Goal: Transaction & Acquisition: Register for event/course

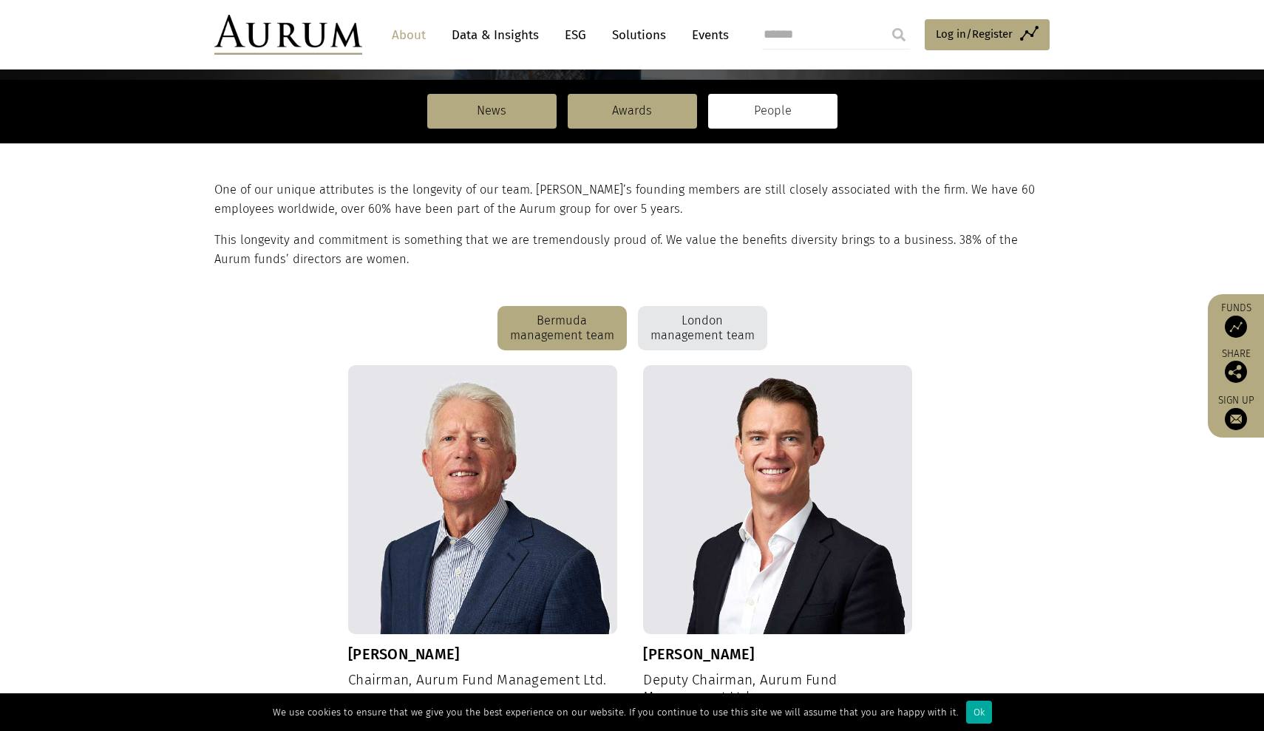
scroll to position [265, 0]
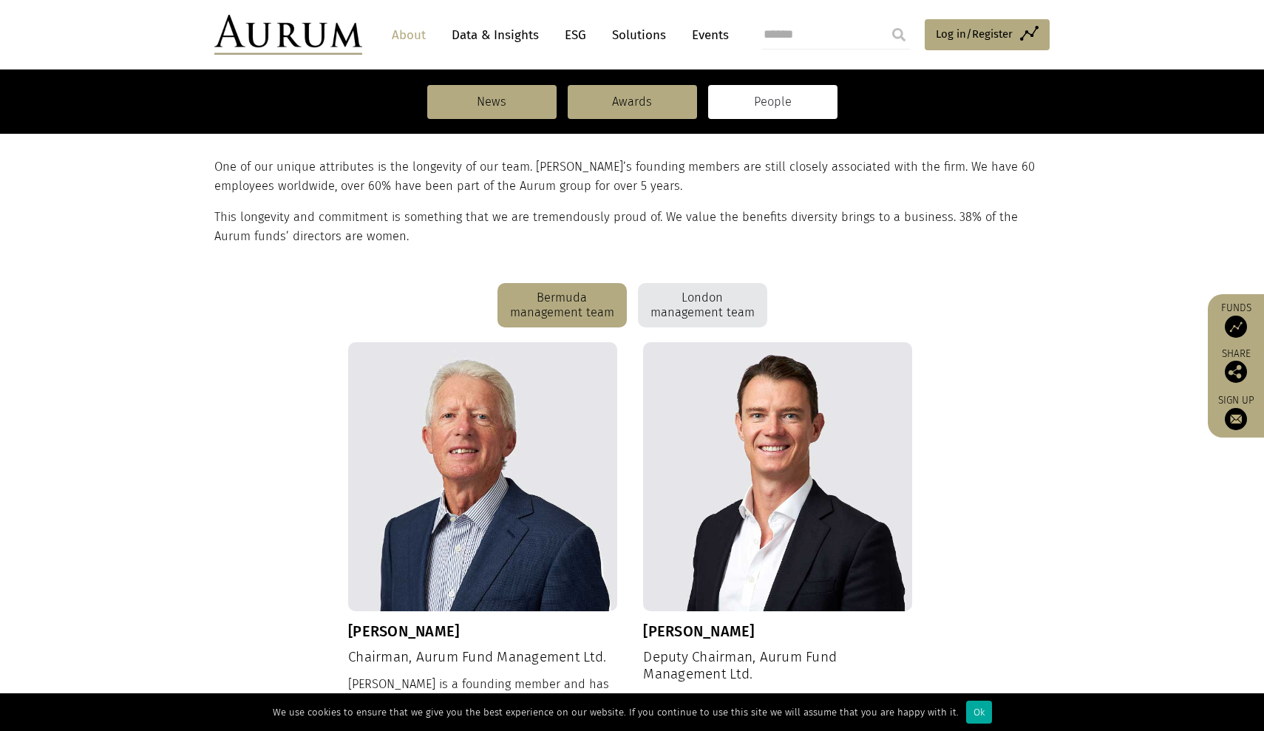
click at [706, 297] on div "London management team" at bounding box center [702, 305] width 129 height 44
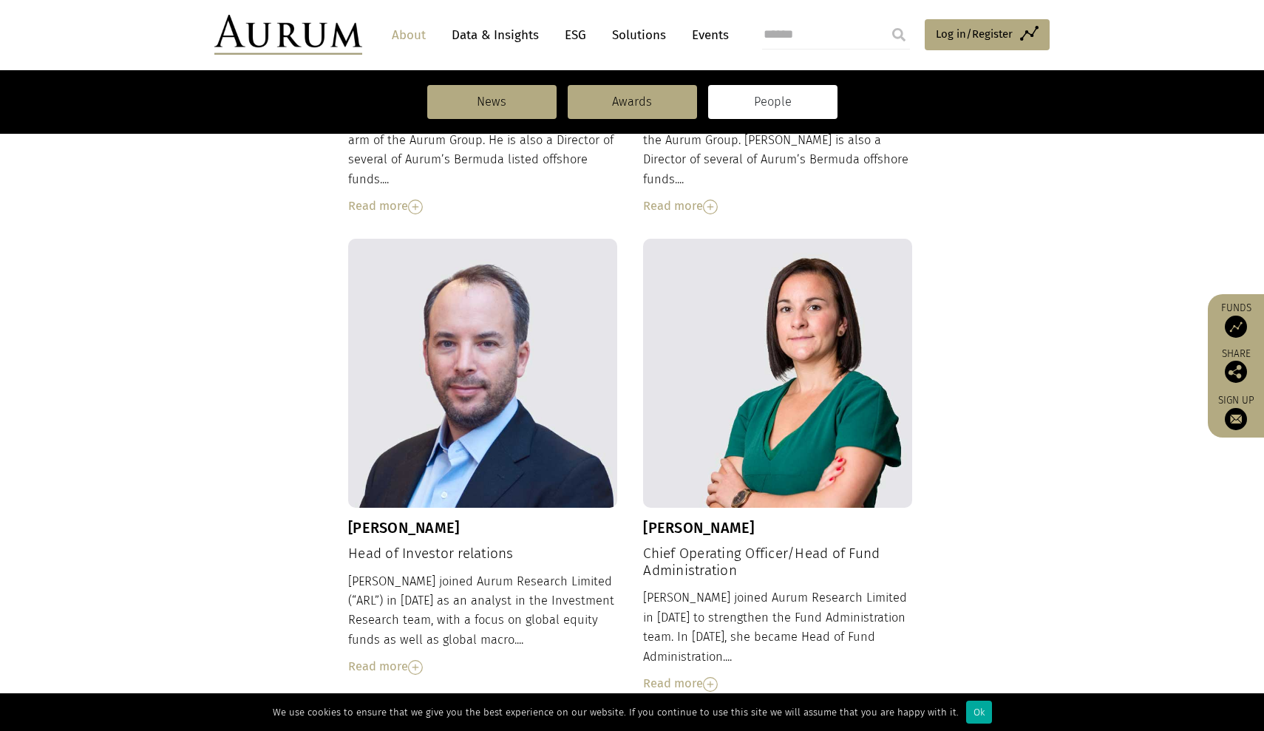
scroll to position [907, 0]
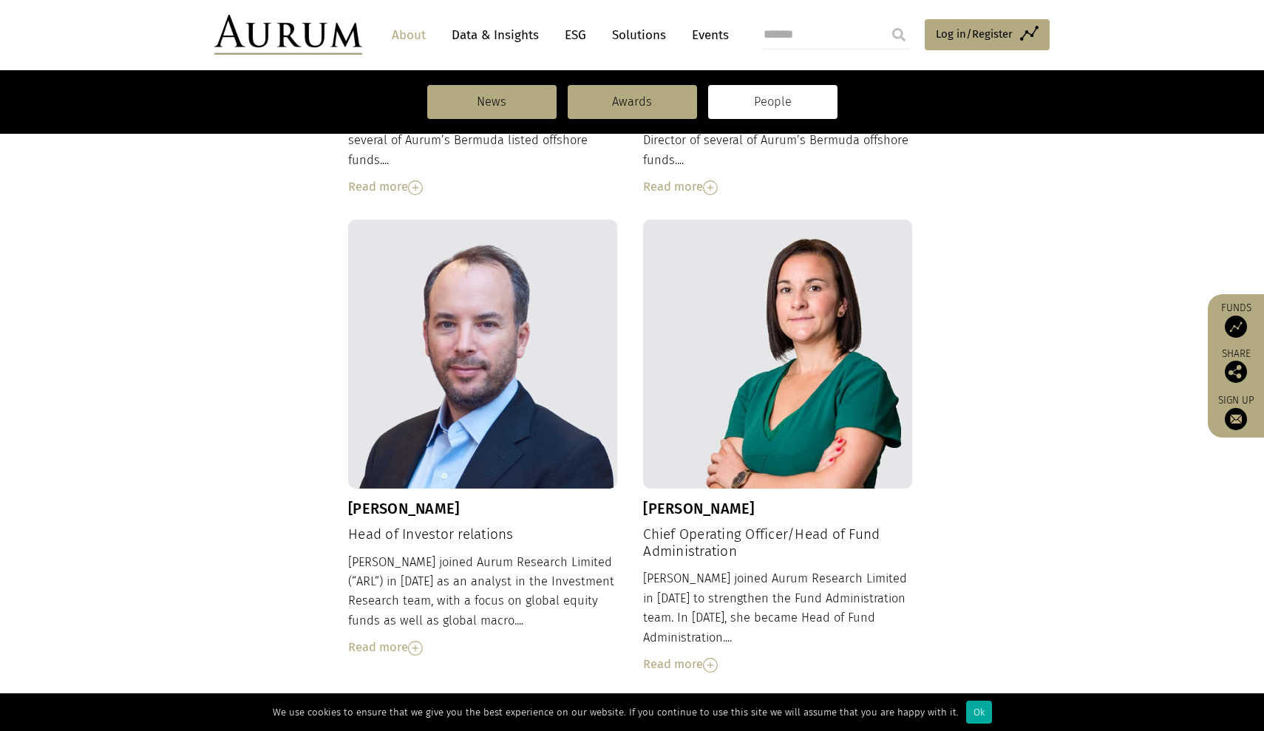
click at [411, 641] on img at bounding box center [415, 648] width 15 height 15
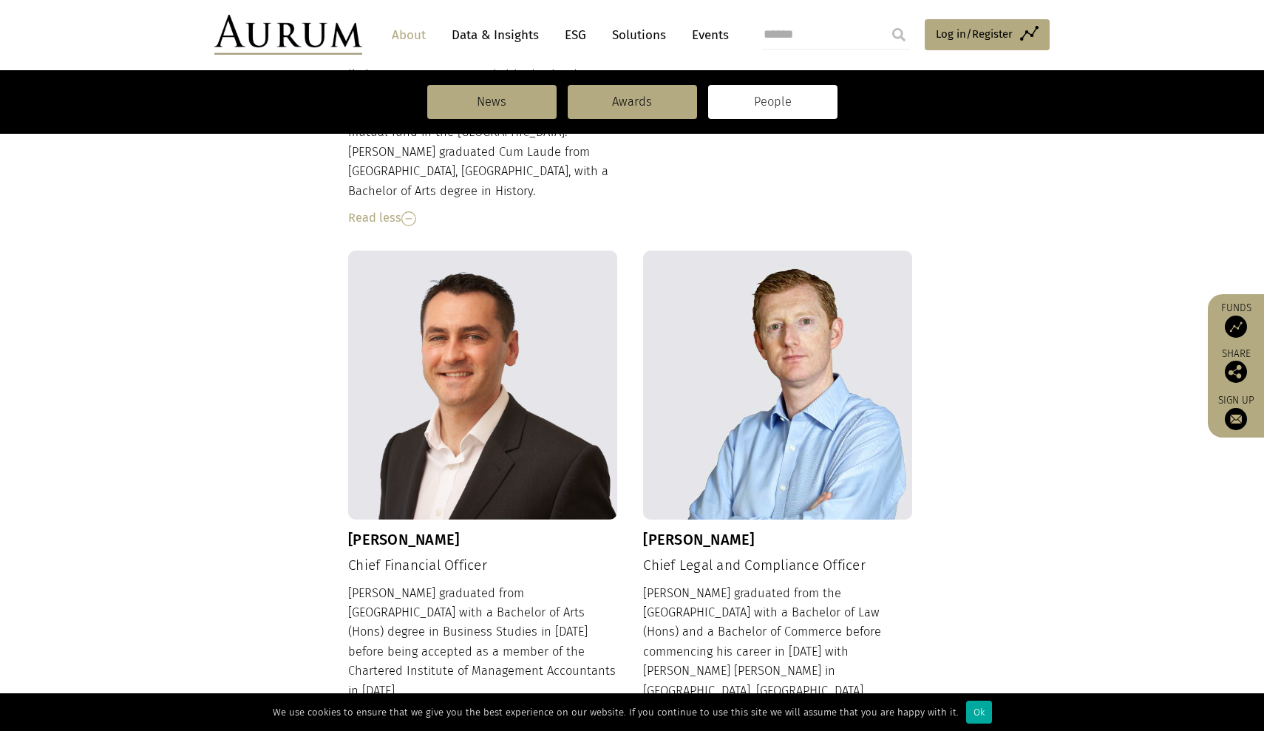
scroll to position [1633, 0]
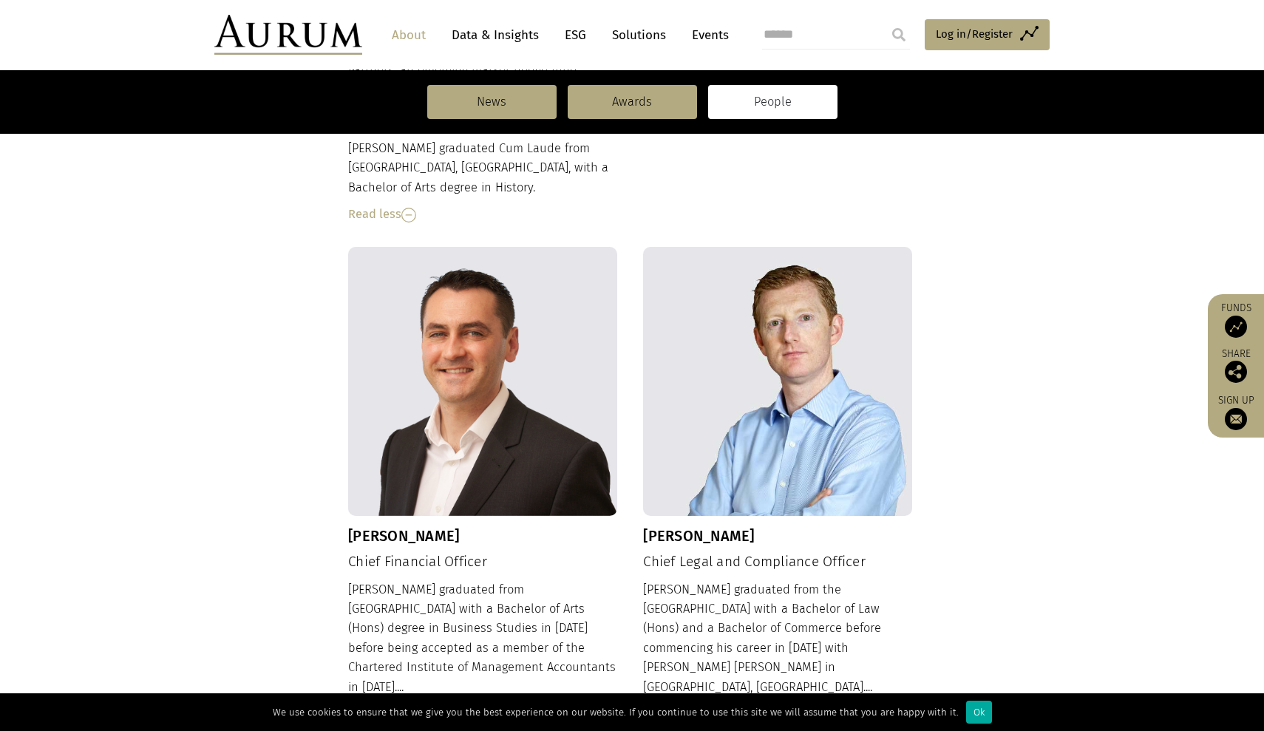
click at [421, 707] on img at bounding box center [415, 714] width 15 height 15
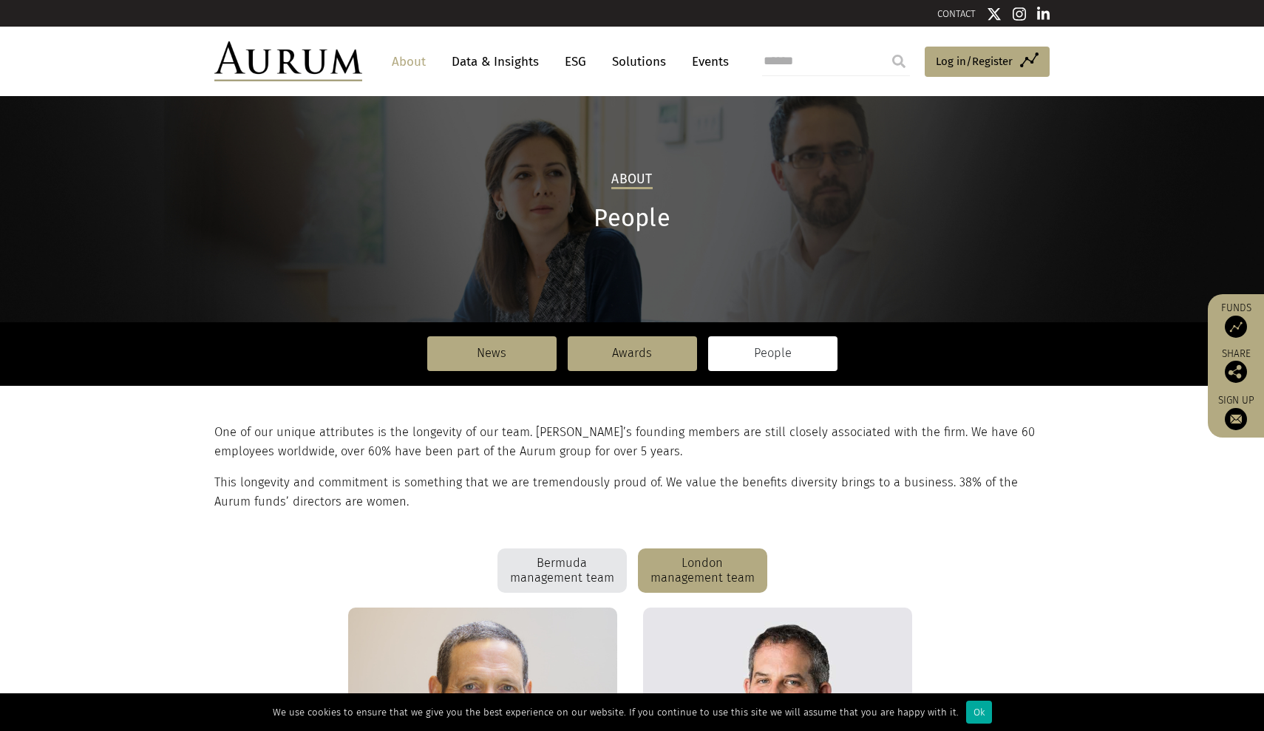
scroll to position [0, 0]
click at [634, 364] on link "Awards" at bounding box center [632, 353] width 129 height 34
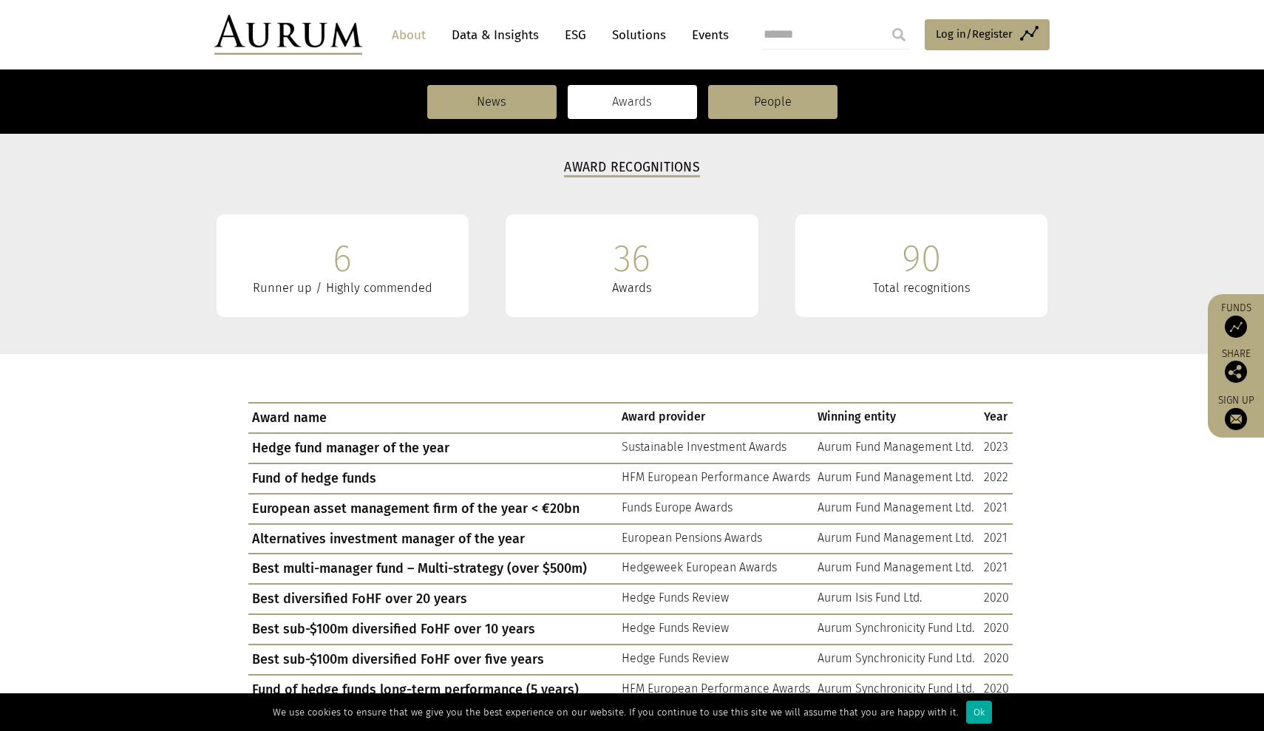
scroll to position [272, 0]
click at [966, 713] on div "Ok" at bounding box center [979, 712] width 26 height 23
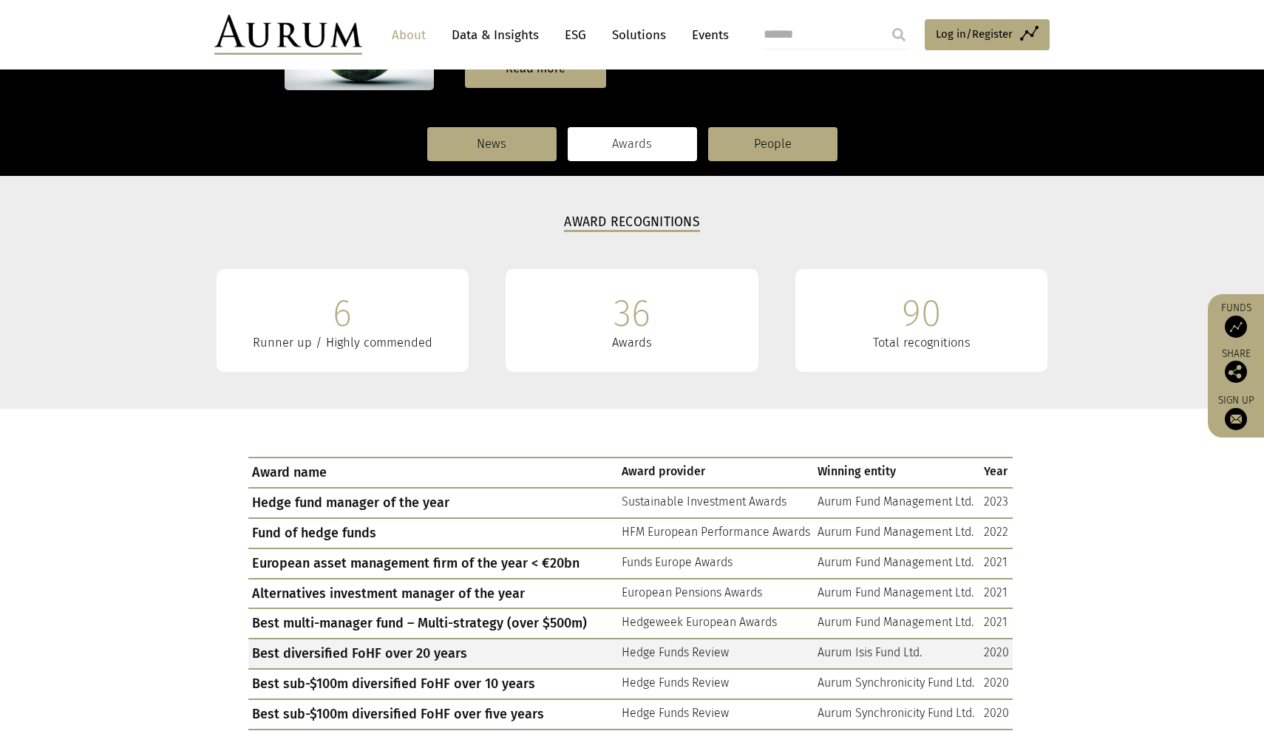
scroll to position [221, 0]
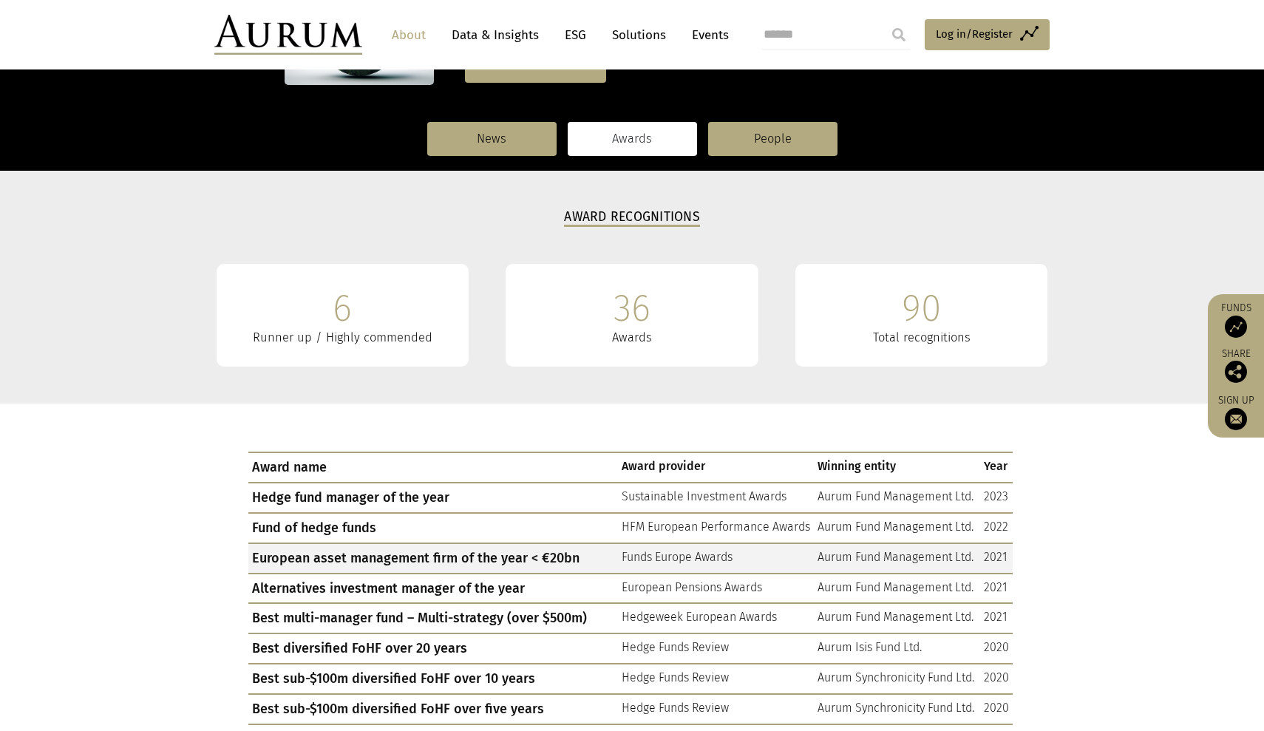
click at [557, 557] on td "European asset management firm of the year < €20bn" at bounding box center [433, 558] width 370 height 30
click at [619, 560] on td "Funds Europe Awards" at bounding box center [716, 558] width 196 height 30
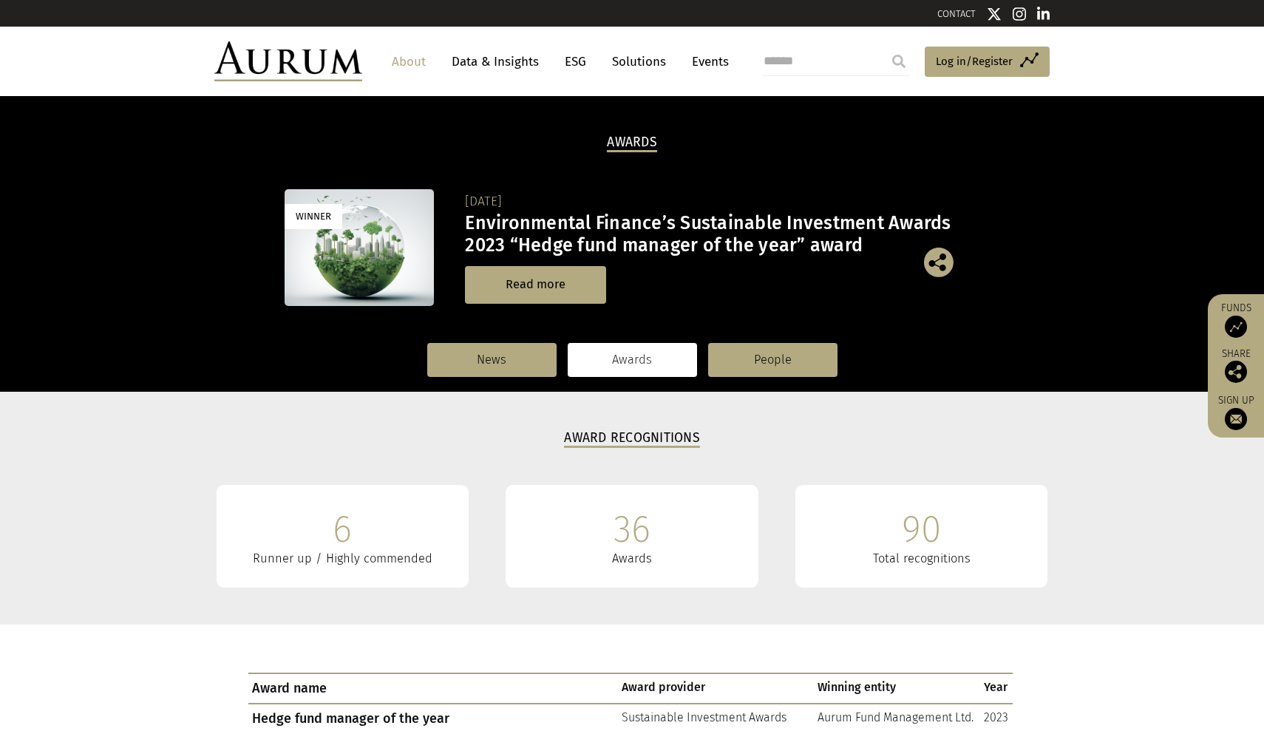
scroll to position [0, 0]
click at [631, 60] on link "Solutions" at bounding box center [639, 61] width 69 height 27
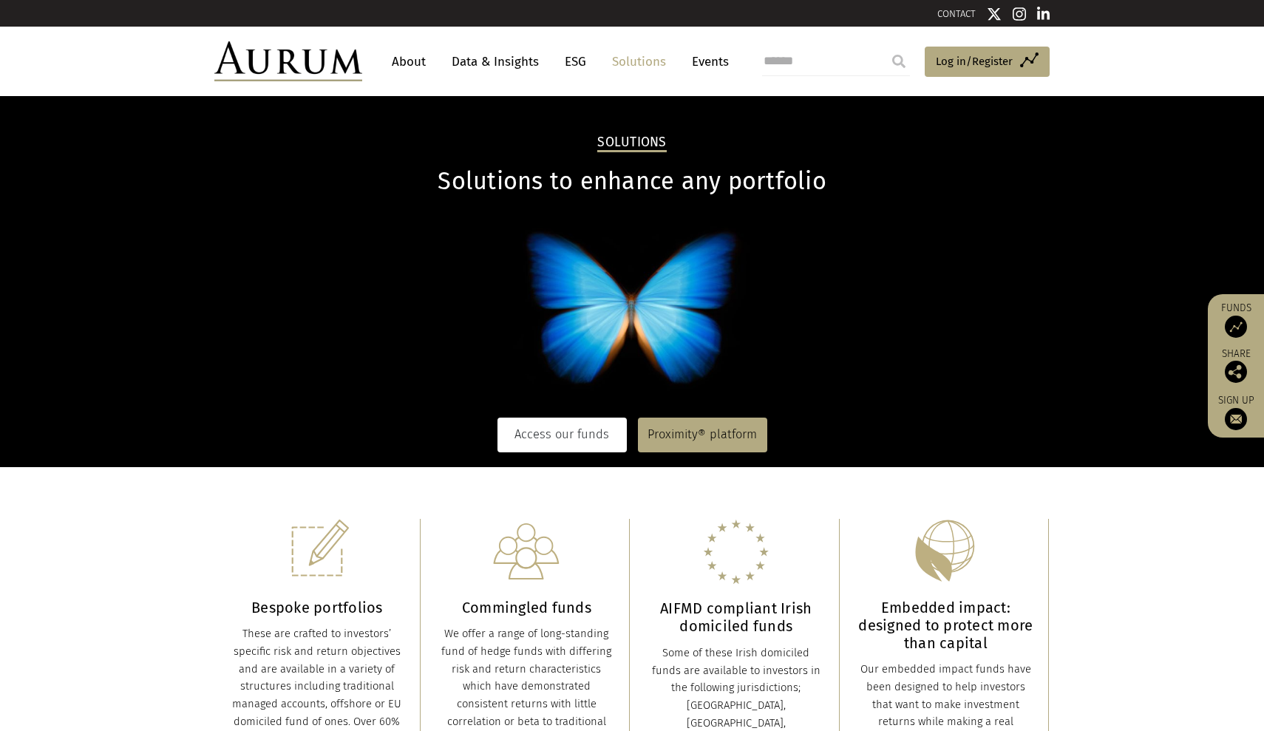
click at [558, 429] on link "Access our funds" at bounding box center [561, 435] width 129 height 34
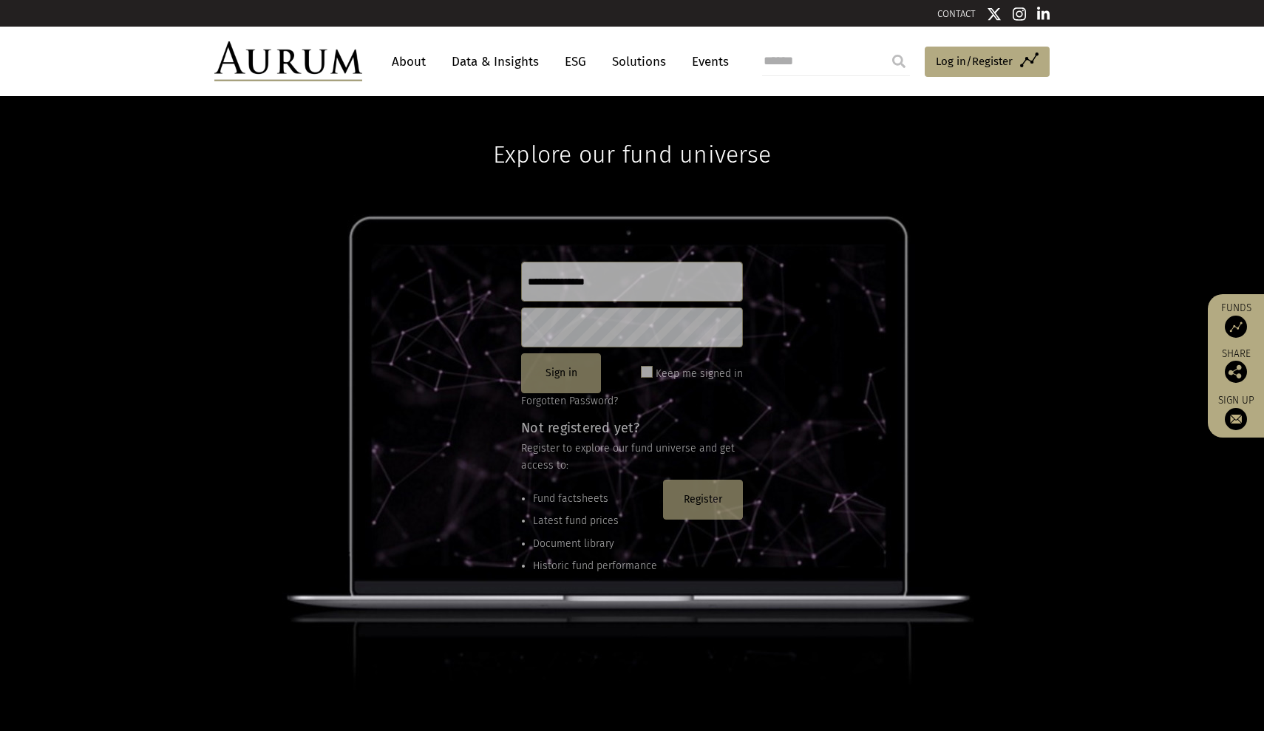
click at [707, 518] on div "Fund factsheets Latest fund prices Document library Historic fund performance R…" at bounding box center [632, 536] width 222 height 112
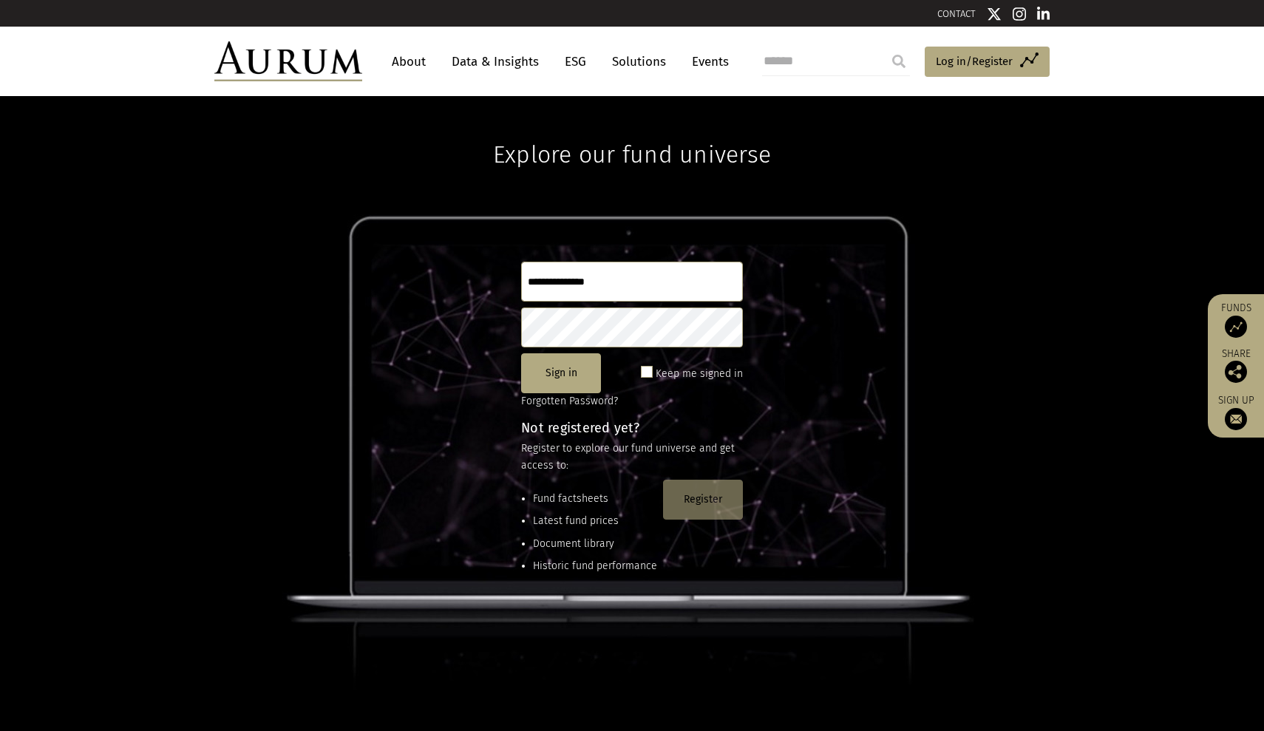
click at [702, 509] on button "Register" at bounding box center [703, 500] width 80 height 40
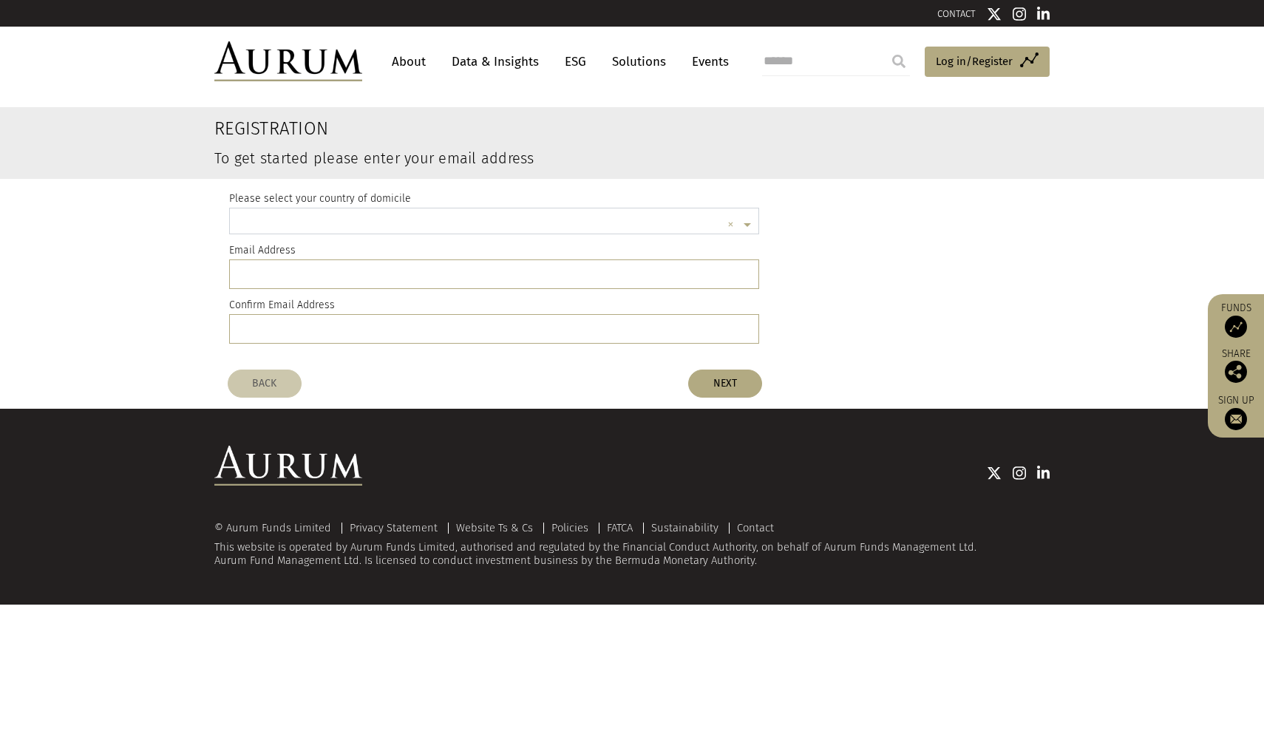
click at [330, 69] on img at bounding box center [288, 61] width 148 height 40
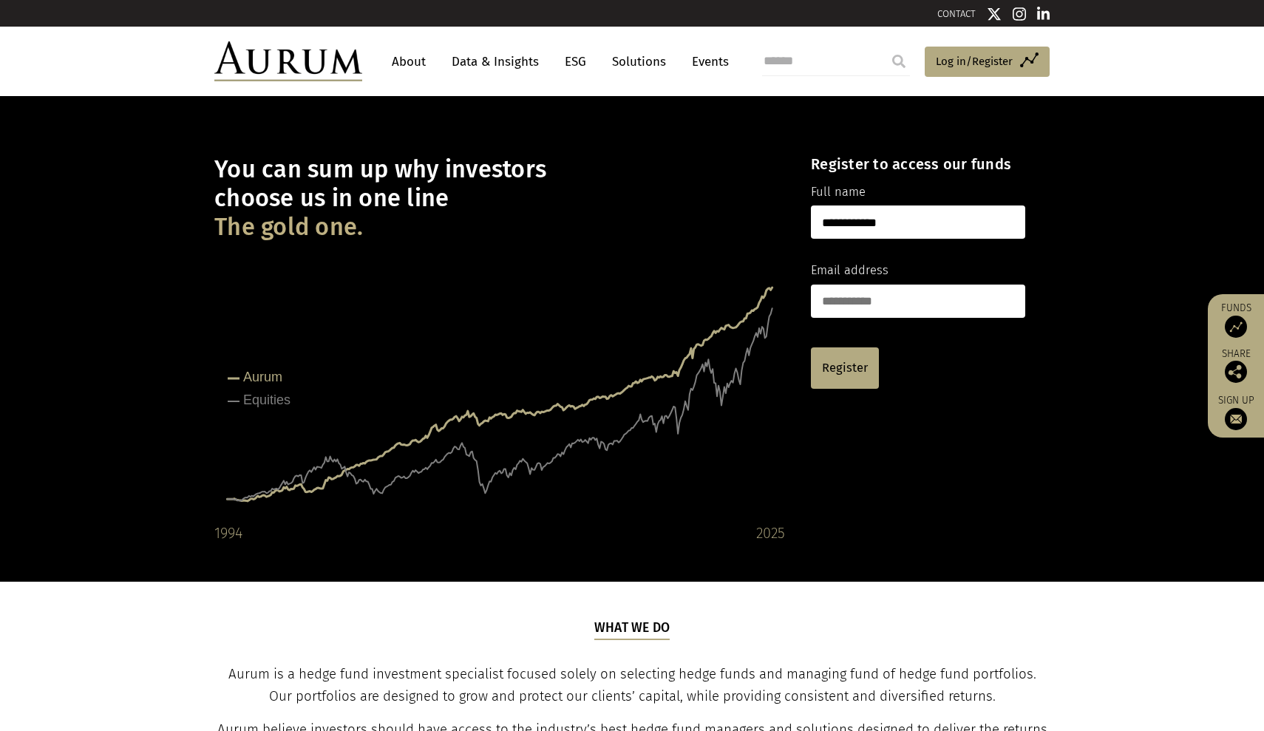
type input "**********"
click at [824, 373] on link "Register" at bounding box center [845, 367] width 68 height 41
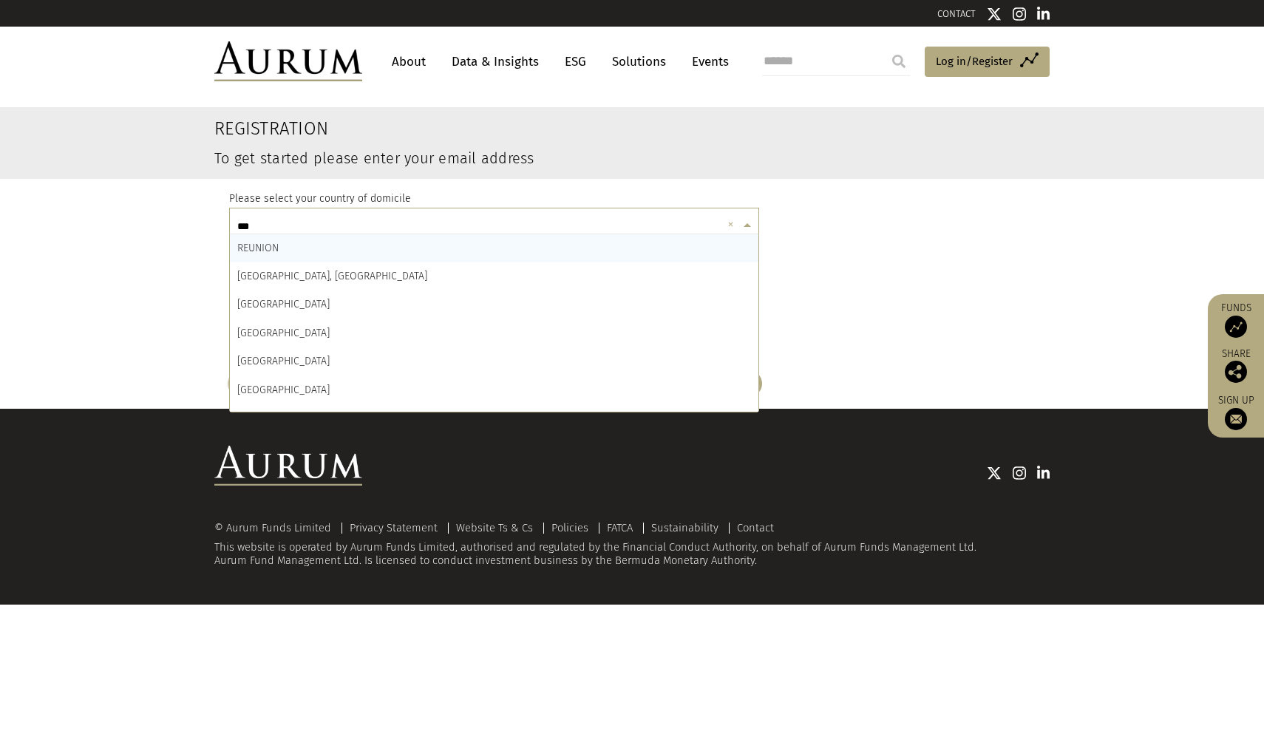
type input "****"
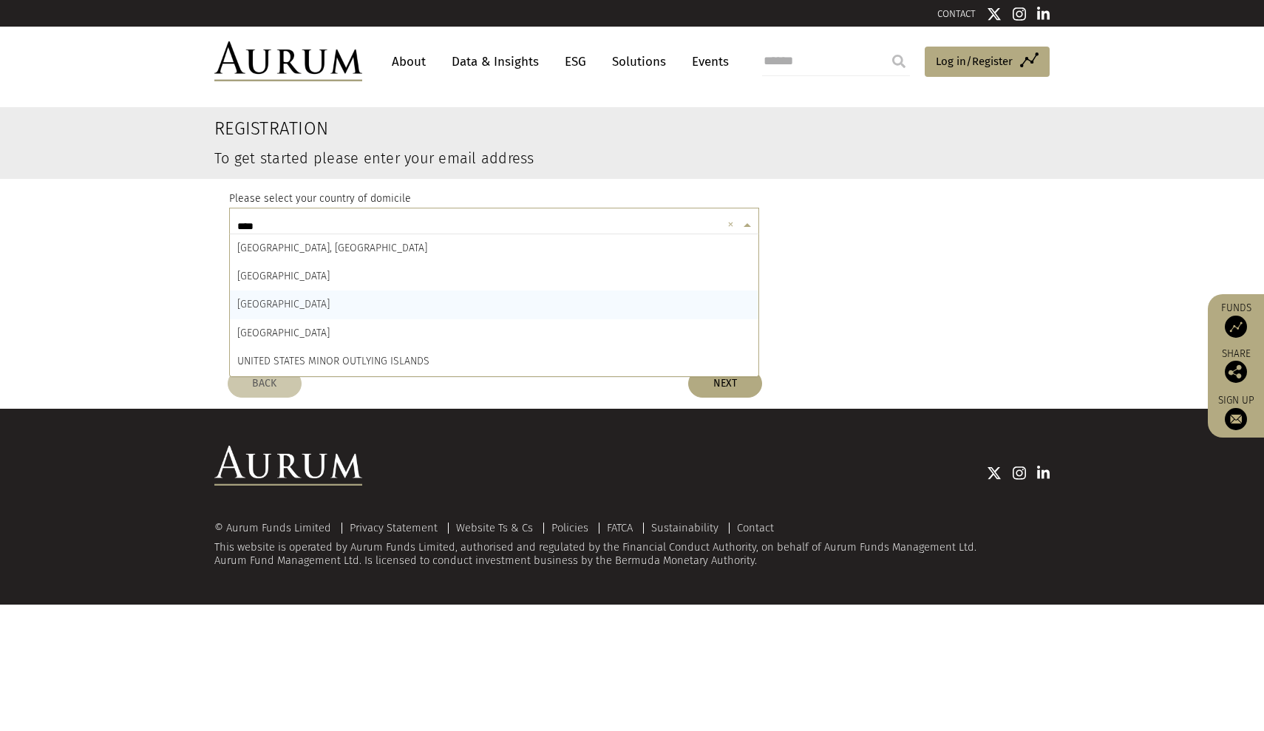
click at [487, 293] on div "UNITED KINGDOM" at bounding box center [494, 305] width 529 height 28
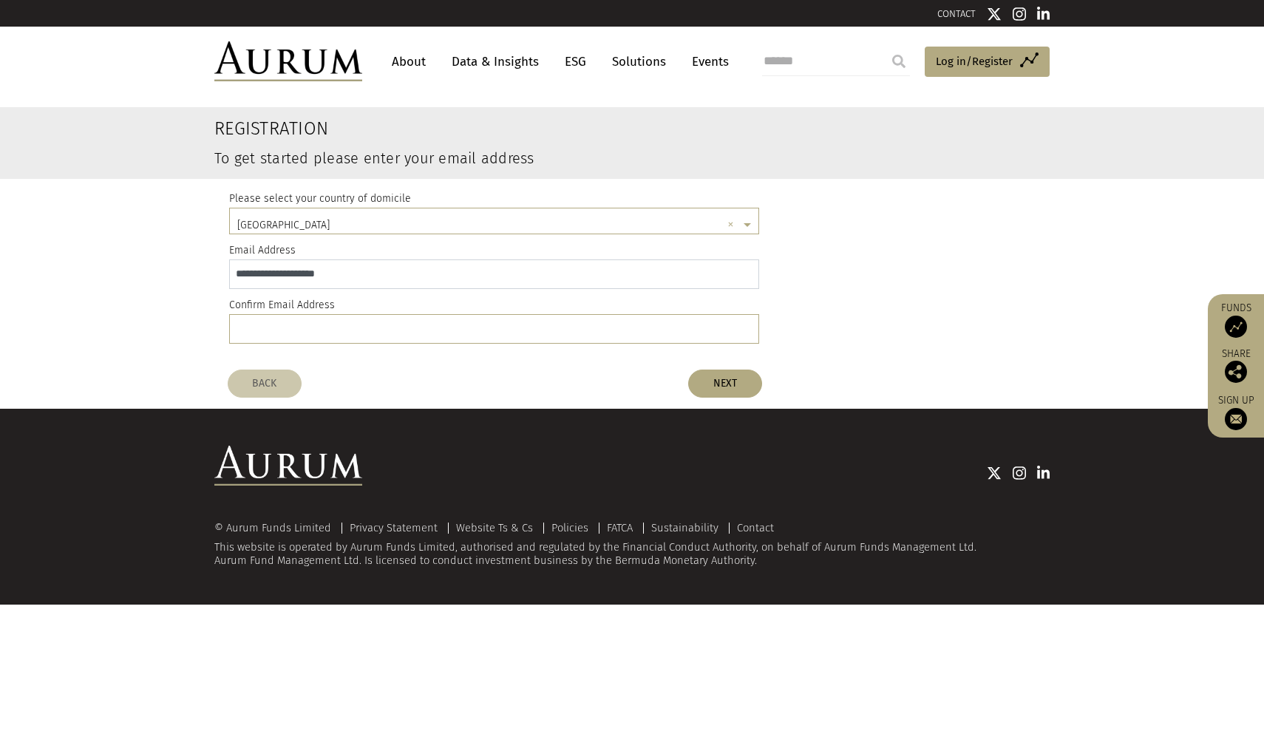
drag, startPoint x: 435, startPoint y: 274, endPoint x: 197, endPoint y: 269, distance: 237.3
click at [276, 333] on input "email" at bounding box center [494, 329] width 530 height 30
paste input "**********"
type input "**********"
click at [706, 390] on button "NEXT" at bounding box center [725, 384] width 74 height 28
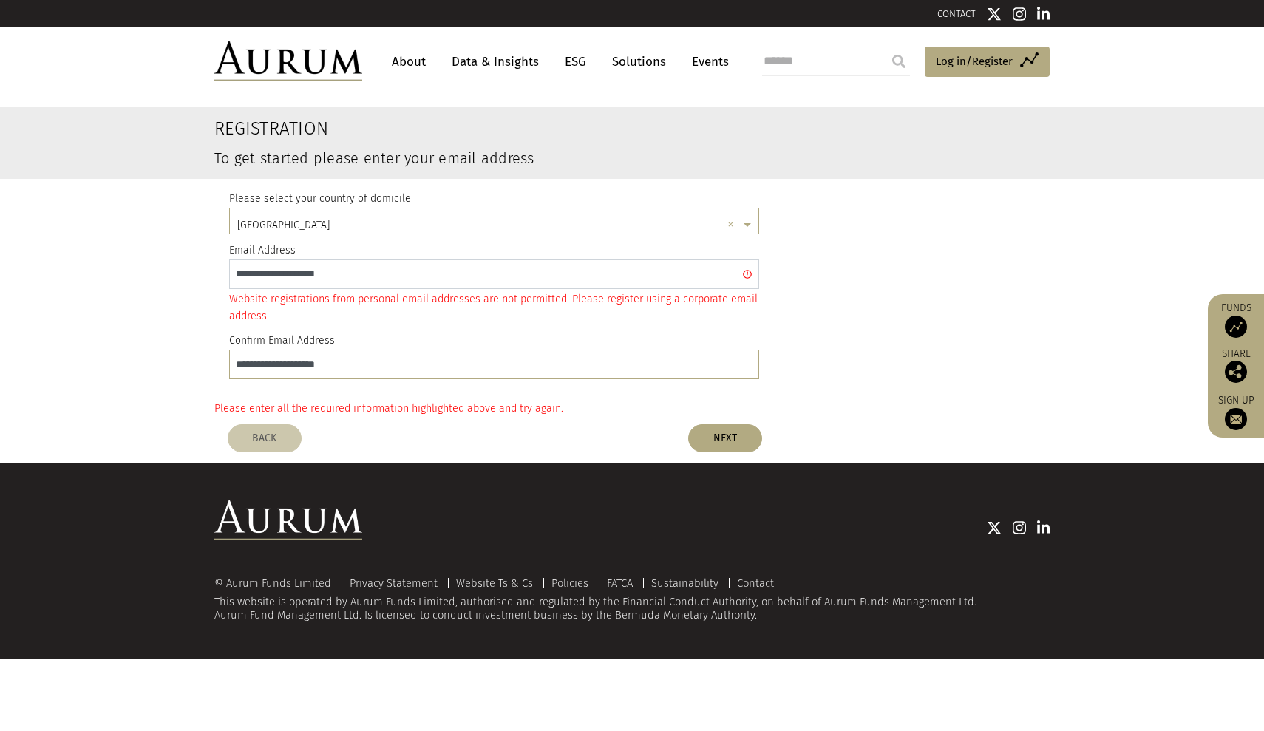
click at [748, 272] on input "**********" at bounding box center [494, 274] width 530 height 30
click at [729, 274] on input "**********" at bounding box center [494, 274] width 530 height 30
click at [724, 274] on input "**********" at bounding box center [494, 274] width 530 height 30
click at [748, 271] on input "**********" at bounding box center [494, 274] width 530 height 30
click at [723, 433] on button "NEXT" at bounding box center [725, 438] width 74 height 28
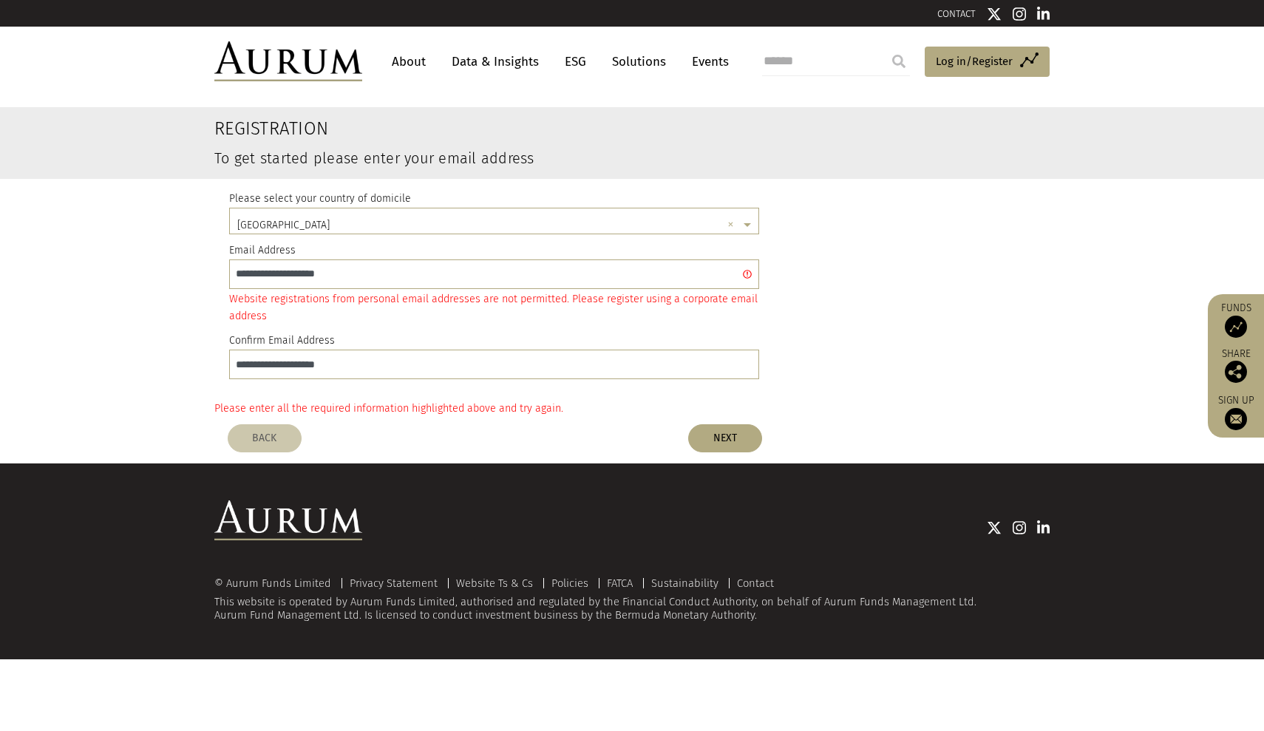
click at [614, 62] on link "Solutions" at bounding box center [639, 61] width 69 height 27
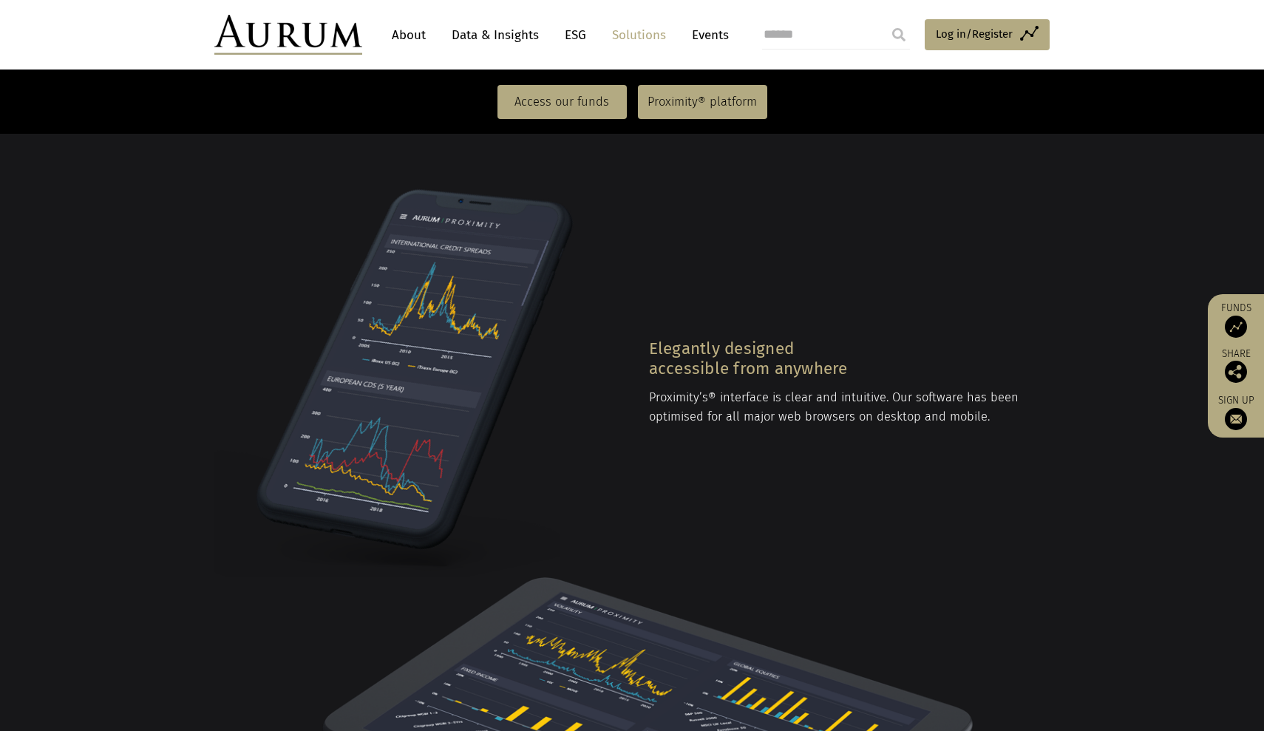
scroll to position [1677, 0]
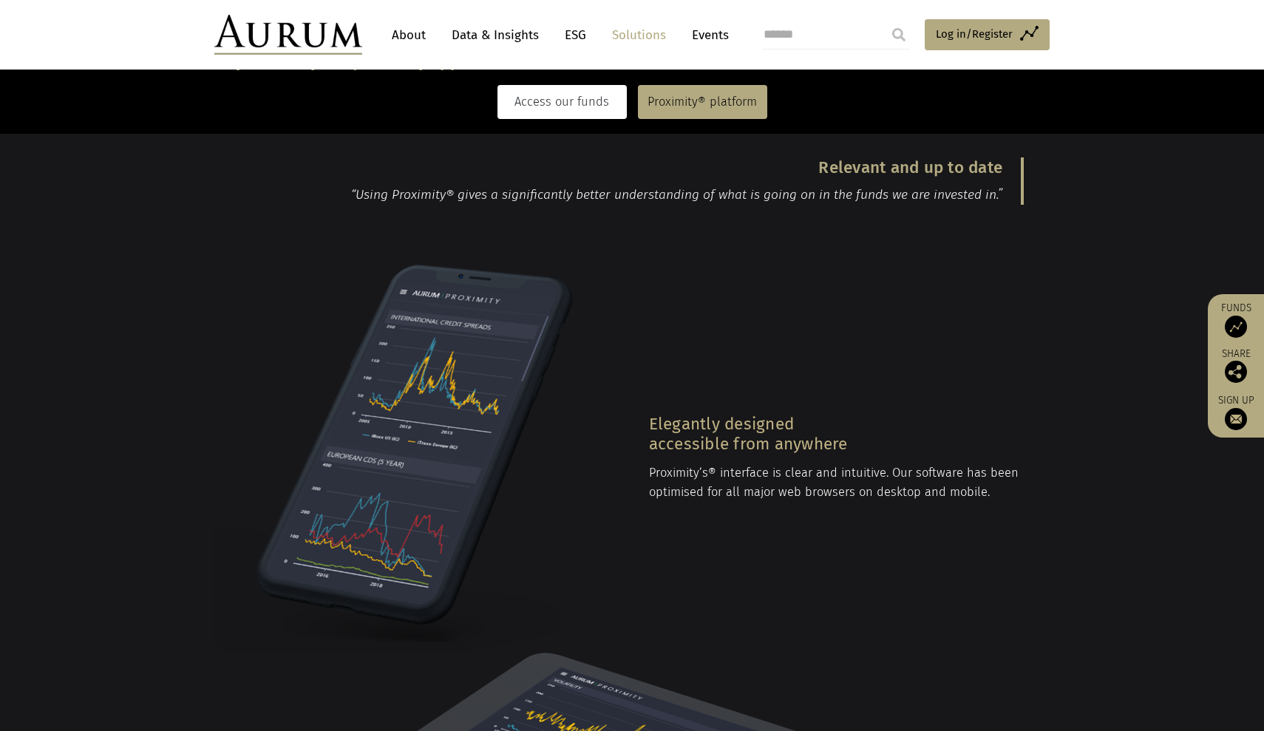
click at [544, 98] on link "Access our funds" at bounding box center [561, 102] width 129 height 34
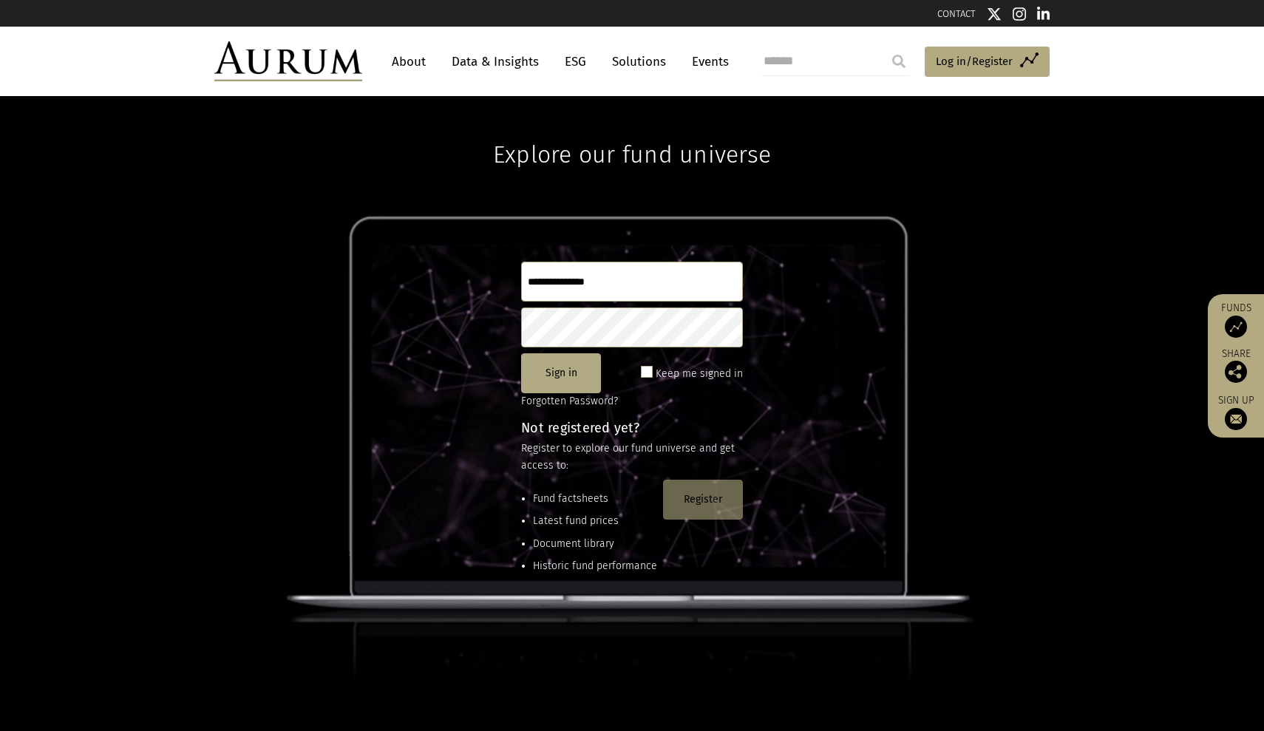
click at [707, 501] on button "Register" at bounding box center [703, 500] width 80 height 40
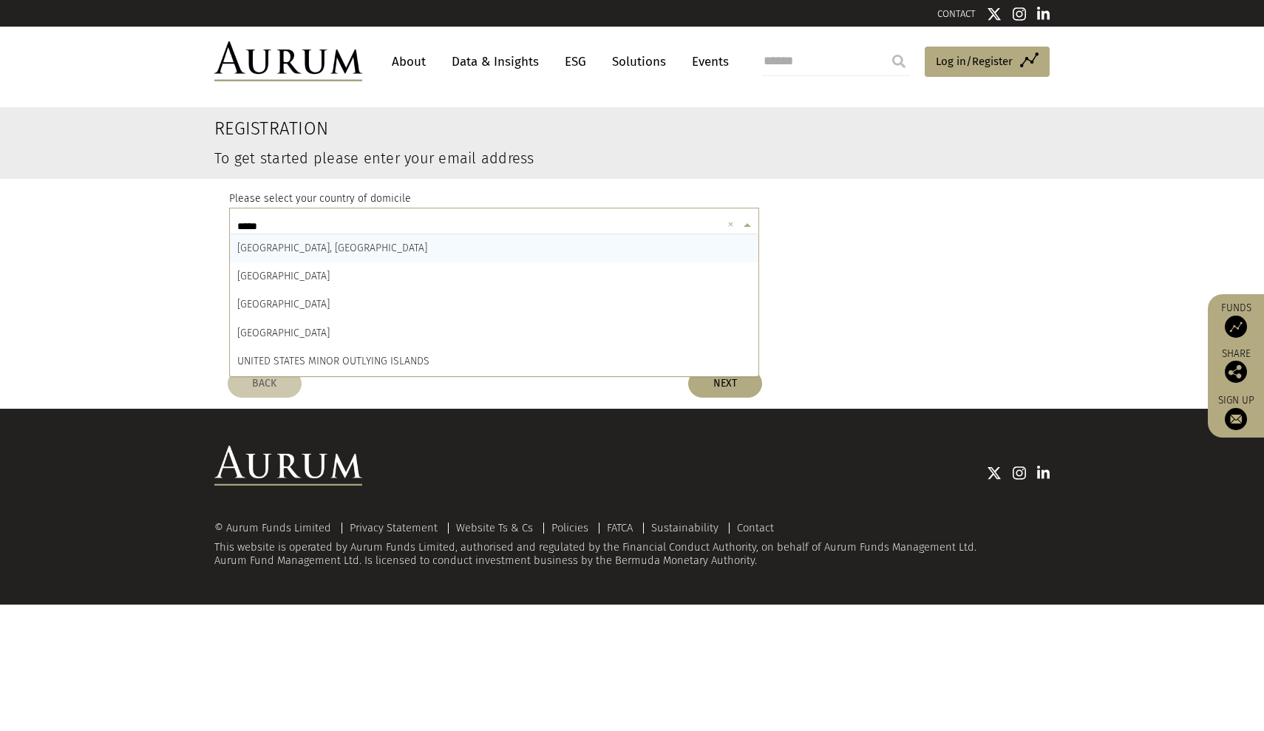
type input "******"
click at [374, 299] on div "UNITED KINGDOM" at bounding box center [494, 305] width 529 height 28
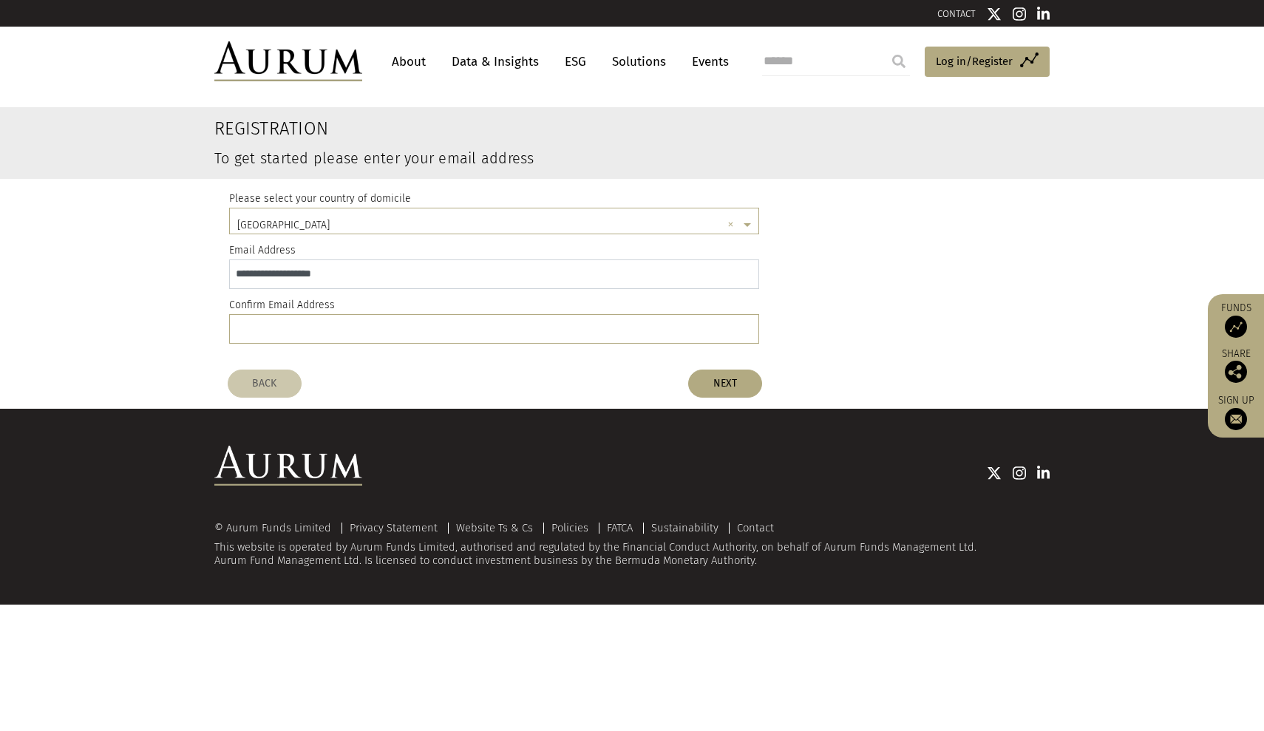
type input "**********"
click at [715, 384] on button "NEXT" at bounding box center [725, 384] width 74 height 28
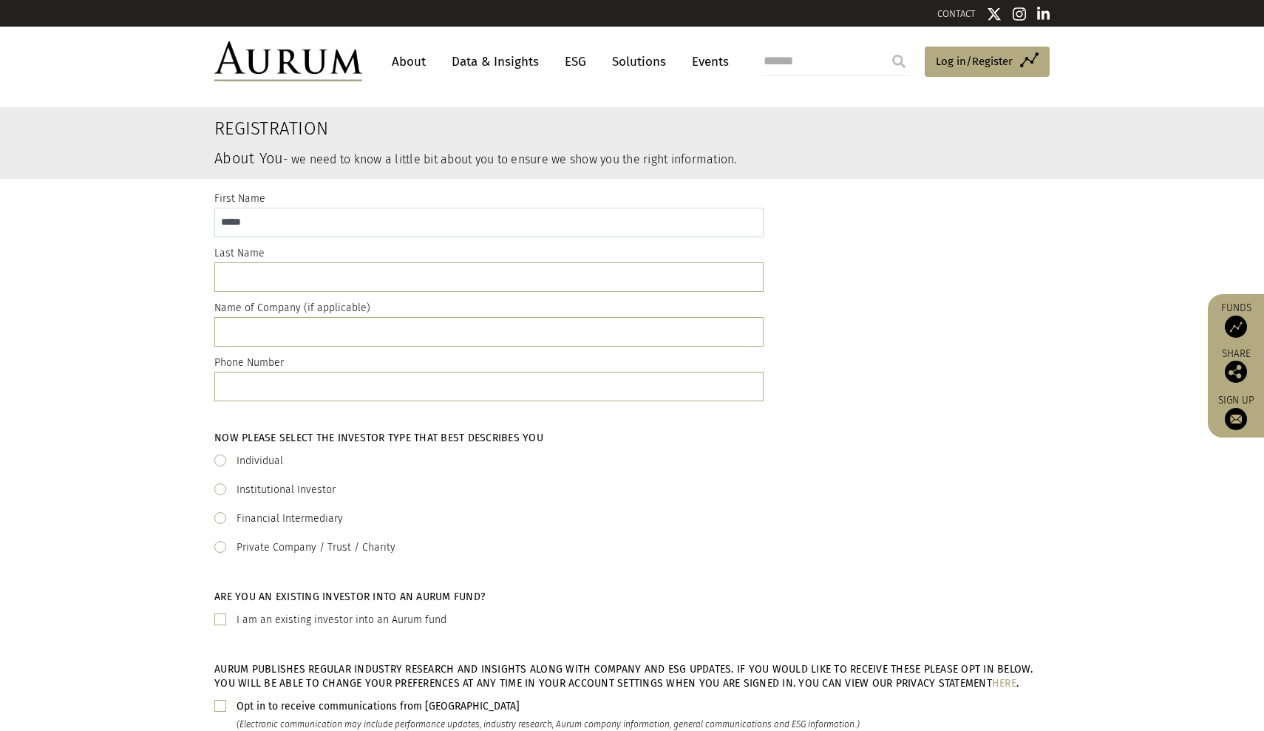
type input "*****"
type input "******"
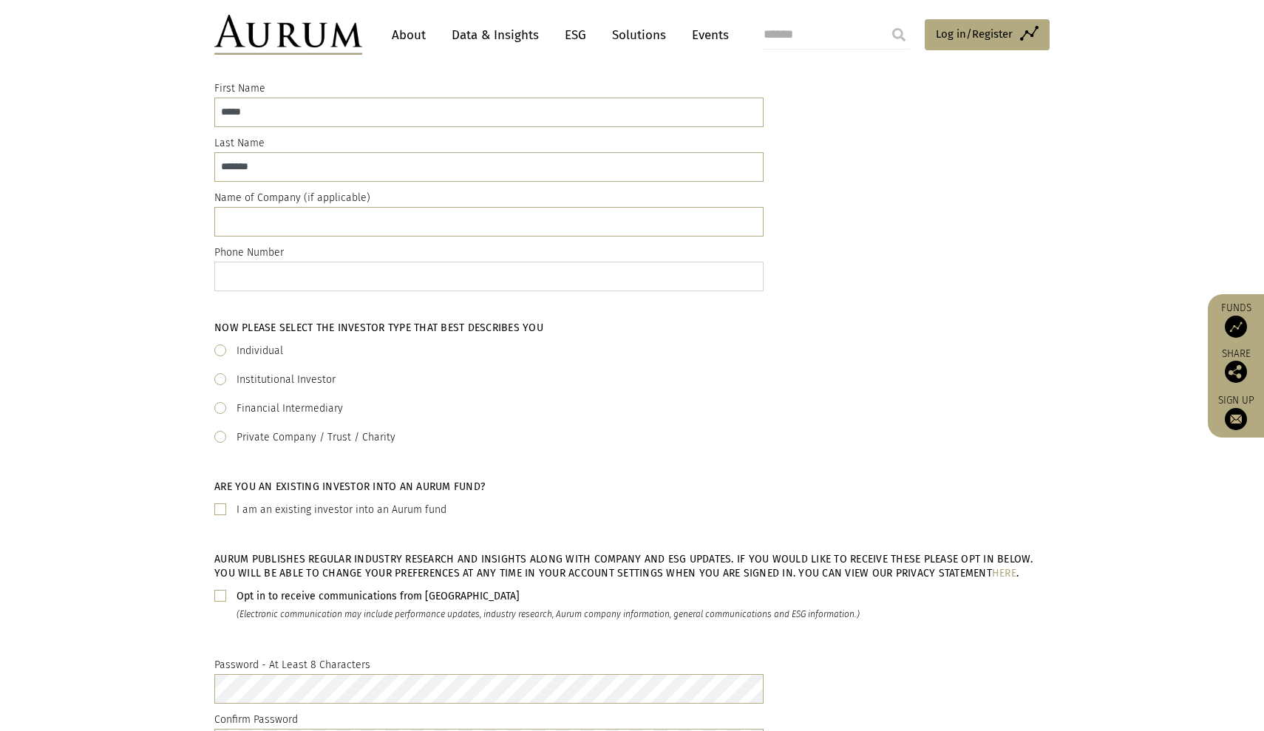
scroll to position [115, 0]
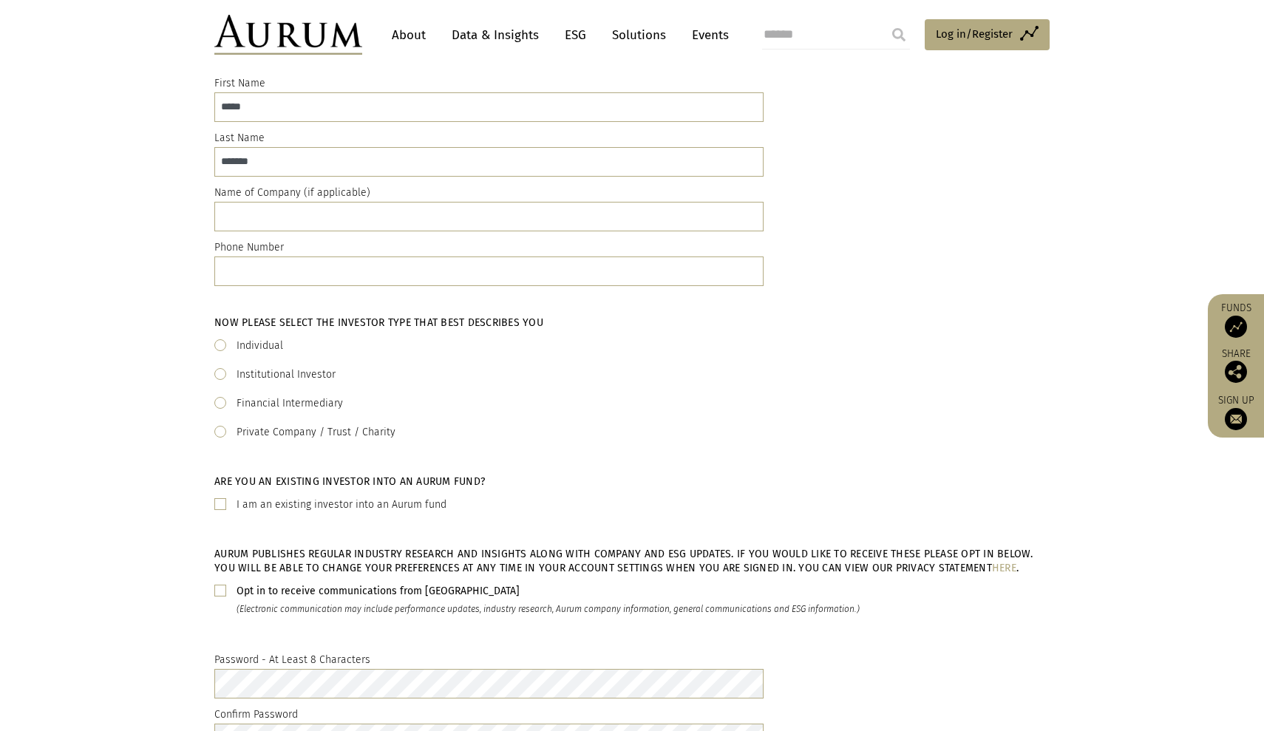
click at [285, 348] on div "Individual" at bounding box center [631, 346] width 835 height 18
click at [269, 347] on label "Individual" at bounding box center [260, 346] width 47 height 18
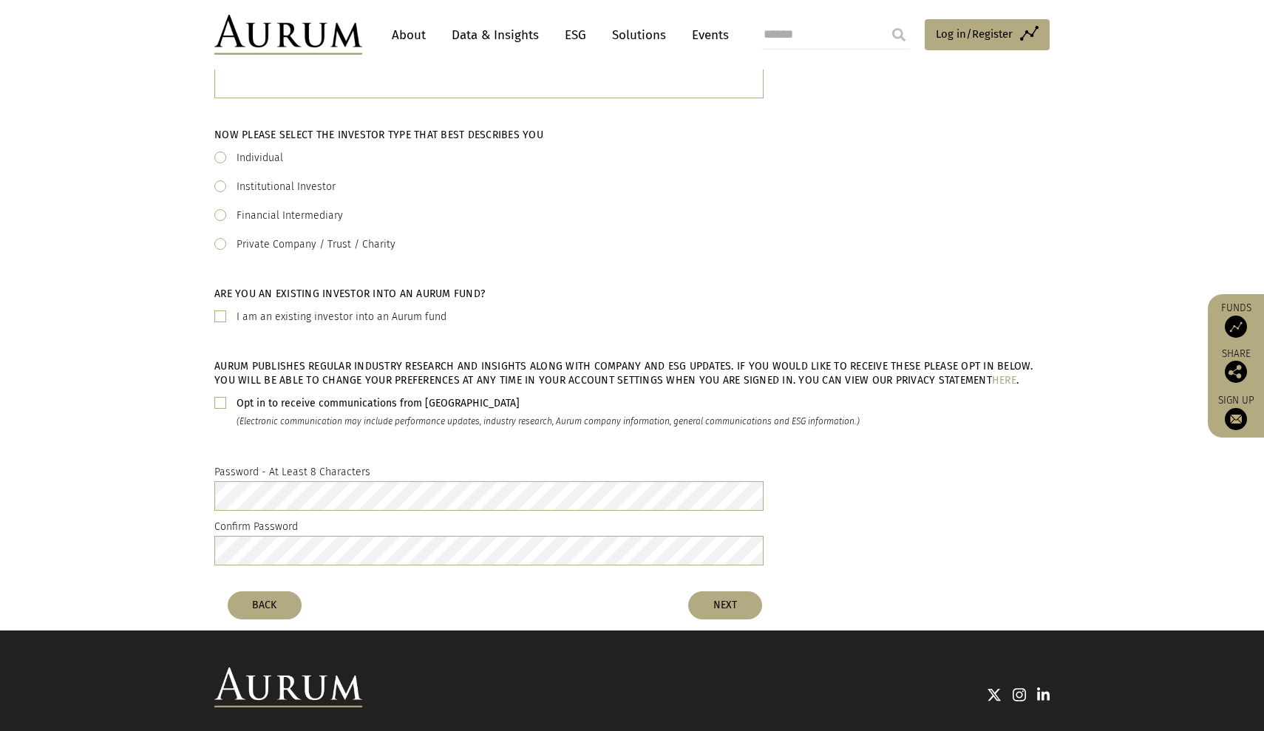
scroll to position [306, 0]
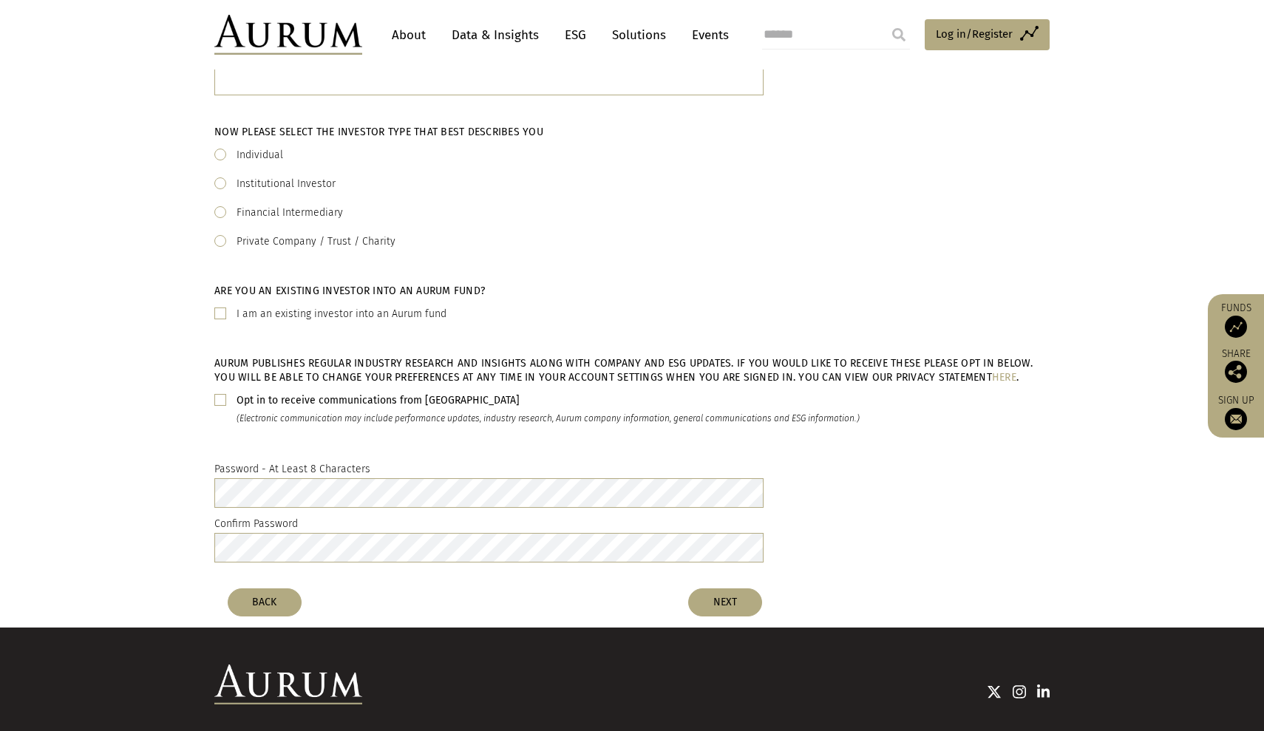
click at [291, 509] on div "Password - At Least 8 Characters Confirm Password" at bounding box center [488, 515] width 571 height 109
click at [724, 610] on button "NEXT" at bounding box center [725, 602] width 74 height 28
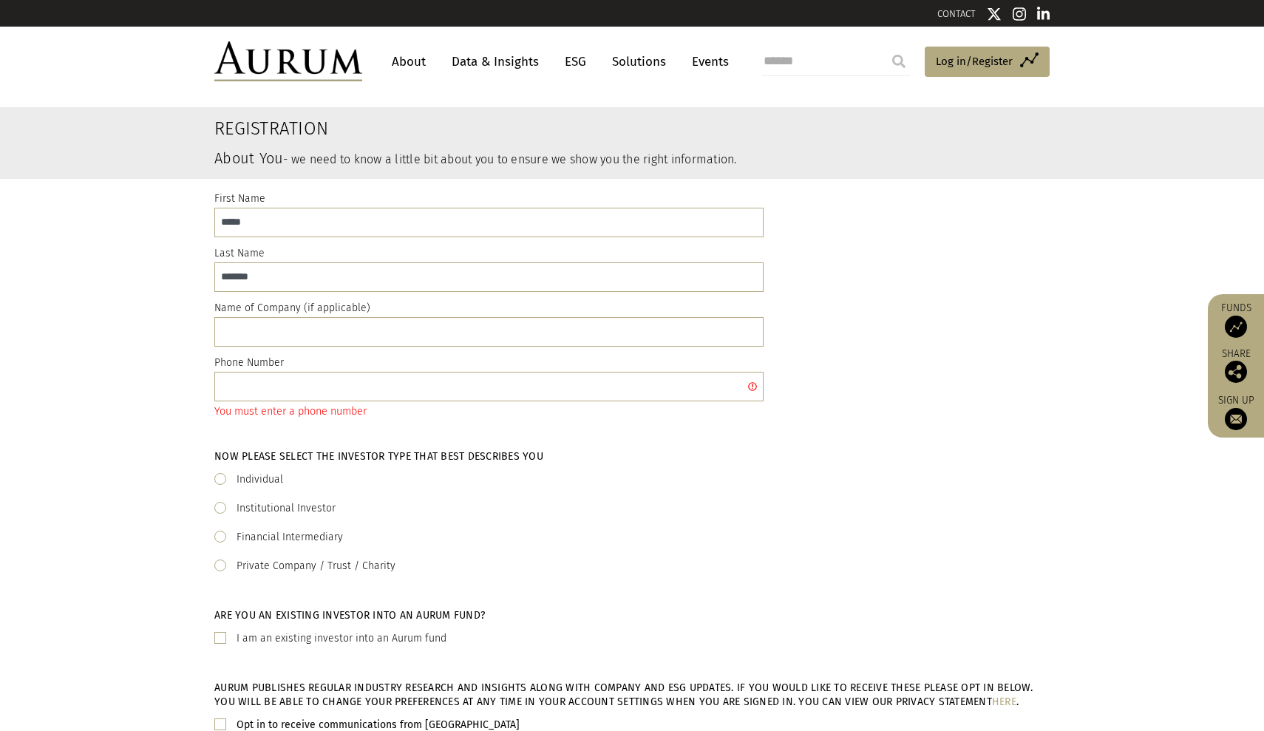
scroll to position [0, 0]
click at [556, 390] on input "text" at bounding box center [488, 387] width 549 height 30
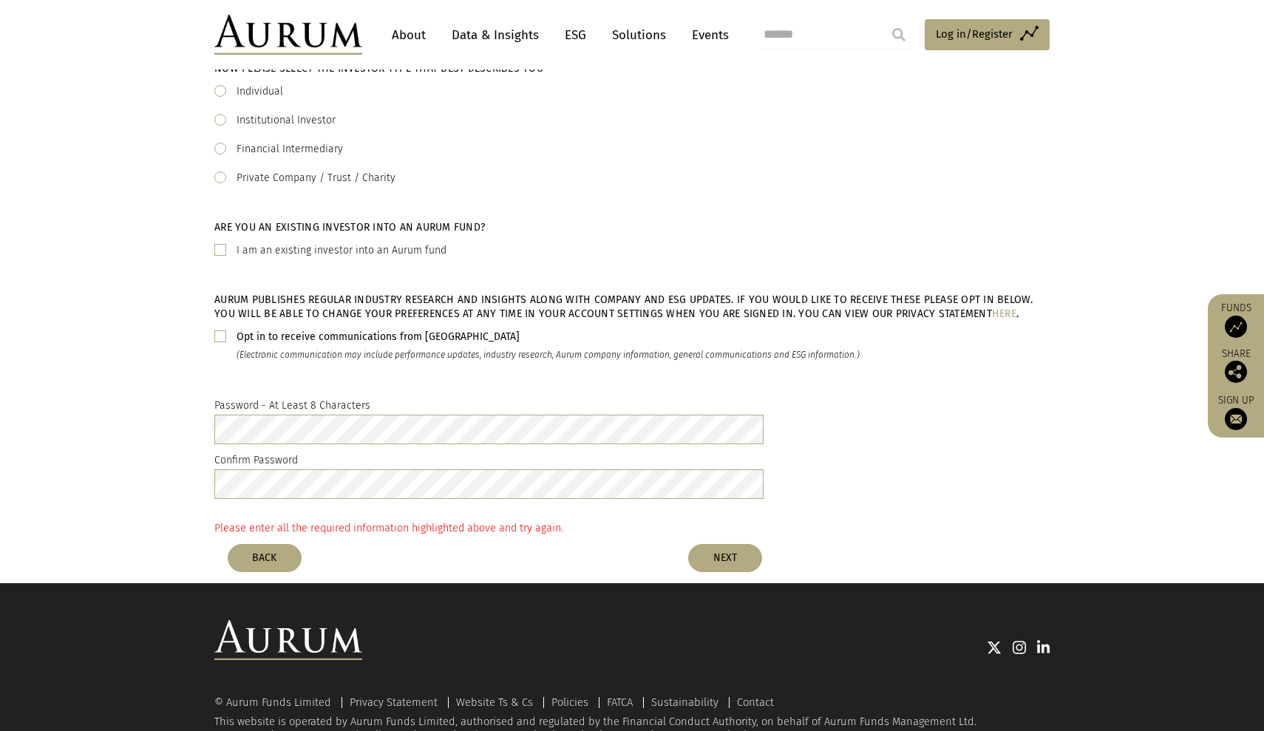
scroll to position [404, 0]
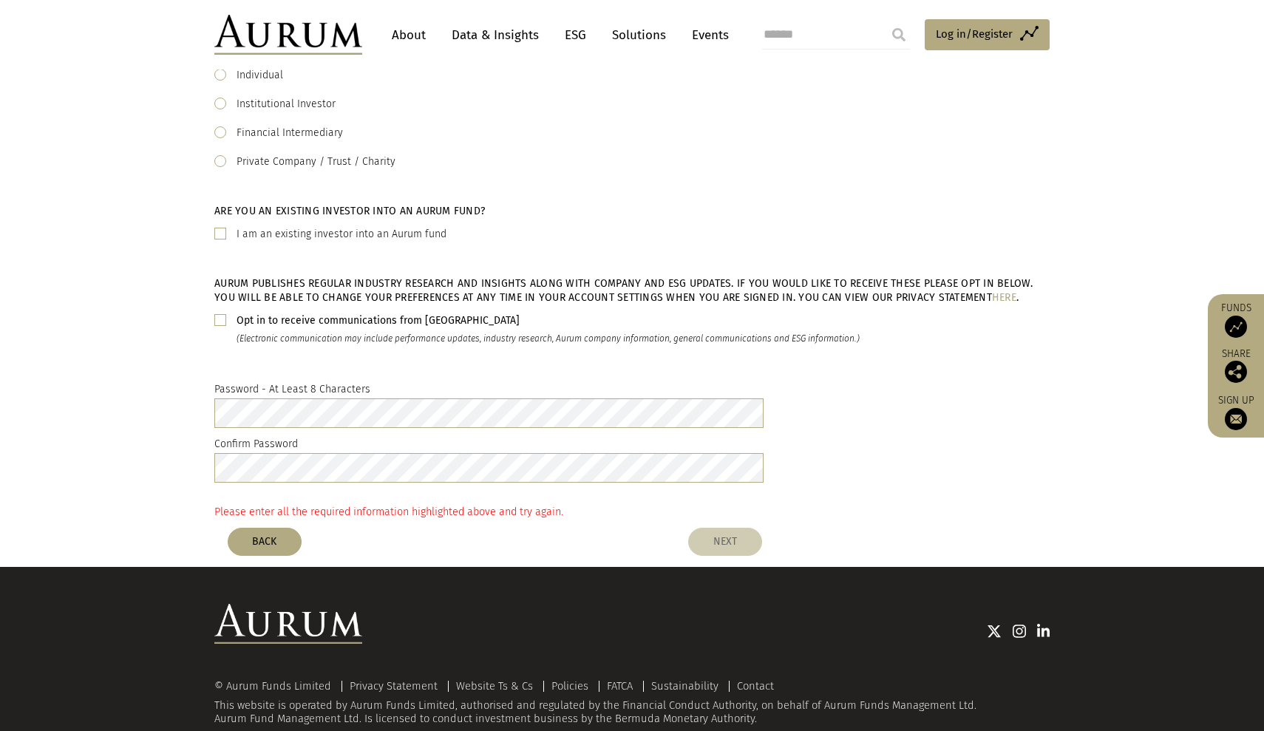
type input "**********"
click at [732, 538] on button "NEXT" at bounding box center [725, 542] width 74 height 28
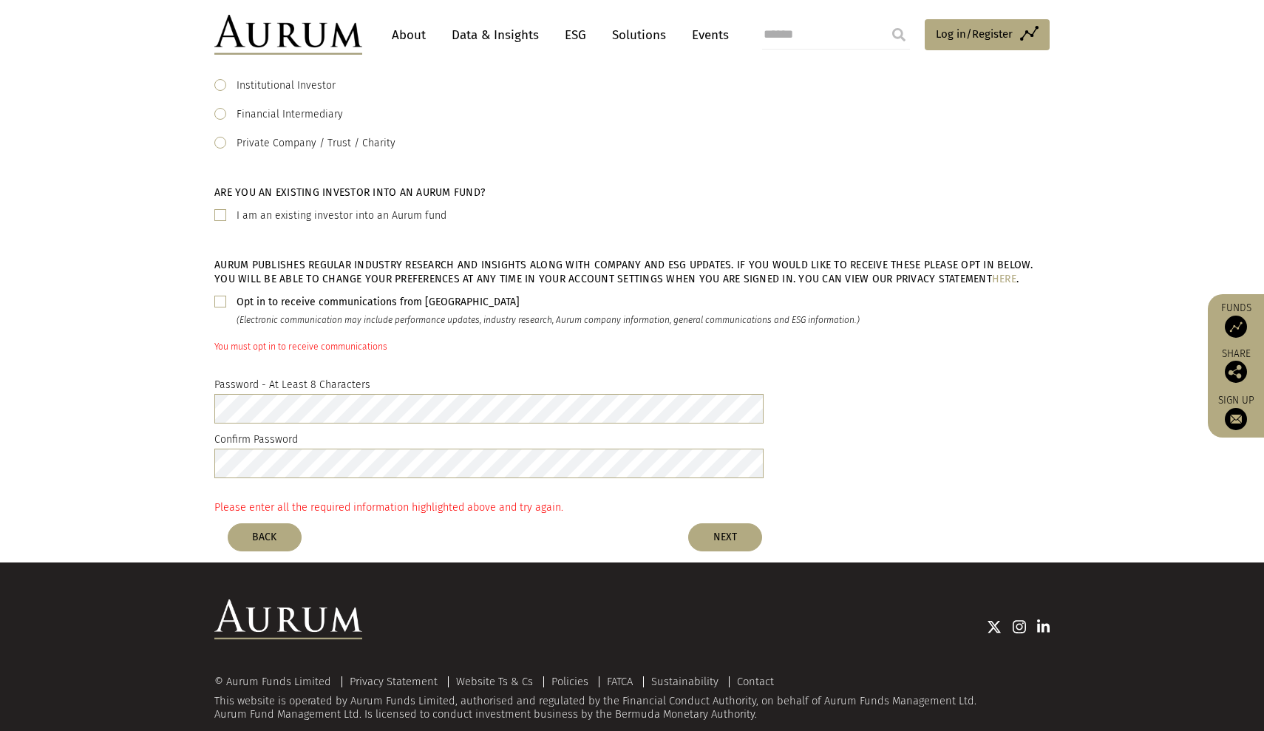
click at [221, 299] on span at bounding box center [220, 302] width 12 height 12
click at [729, 538] on button "NEXT" at bounding box center [725, 537] width 74 height 28
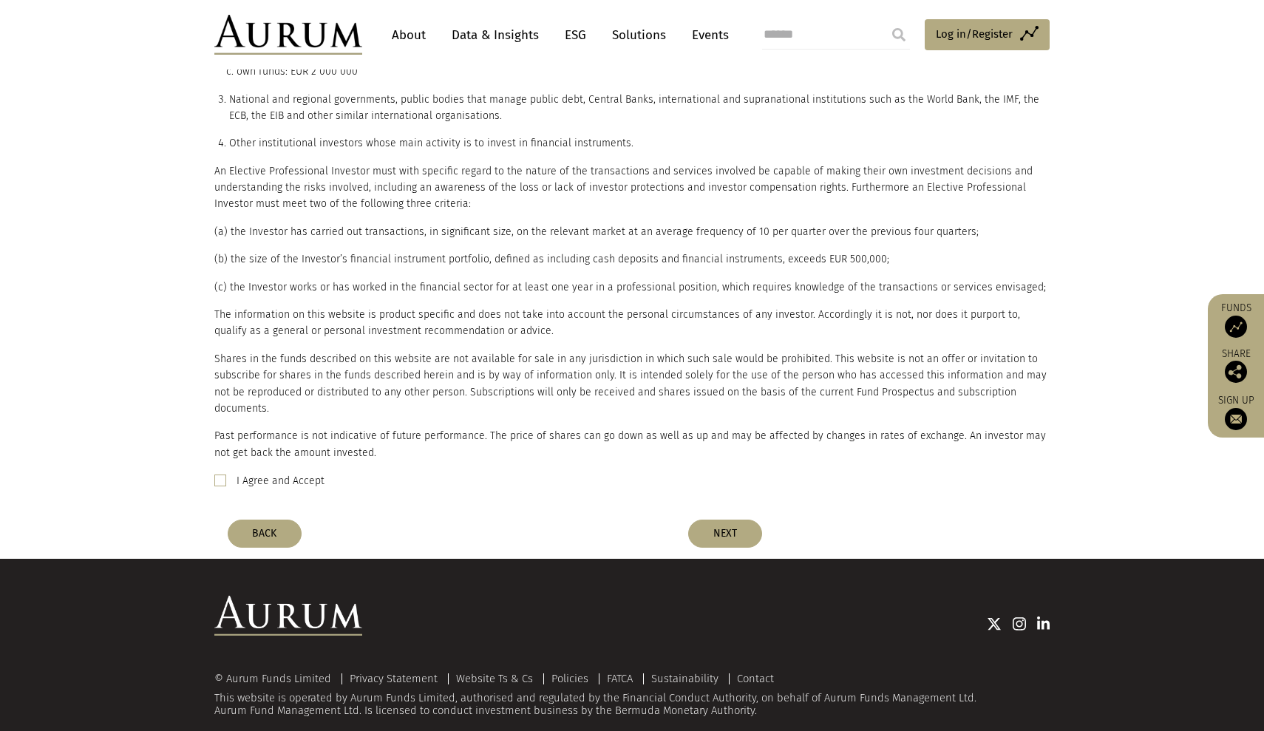
scroll to position [654, 0]
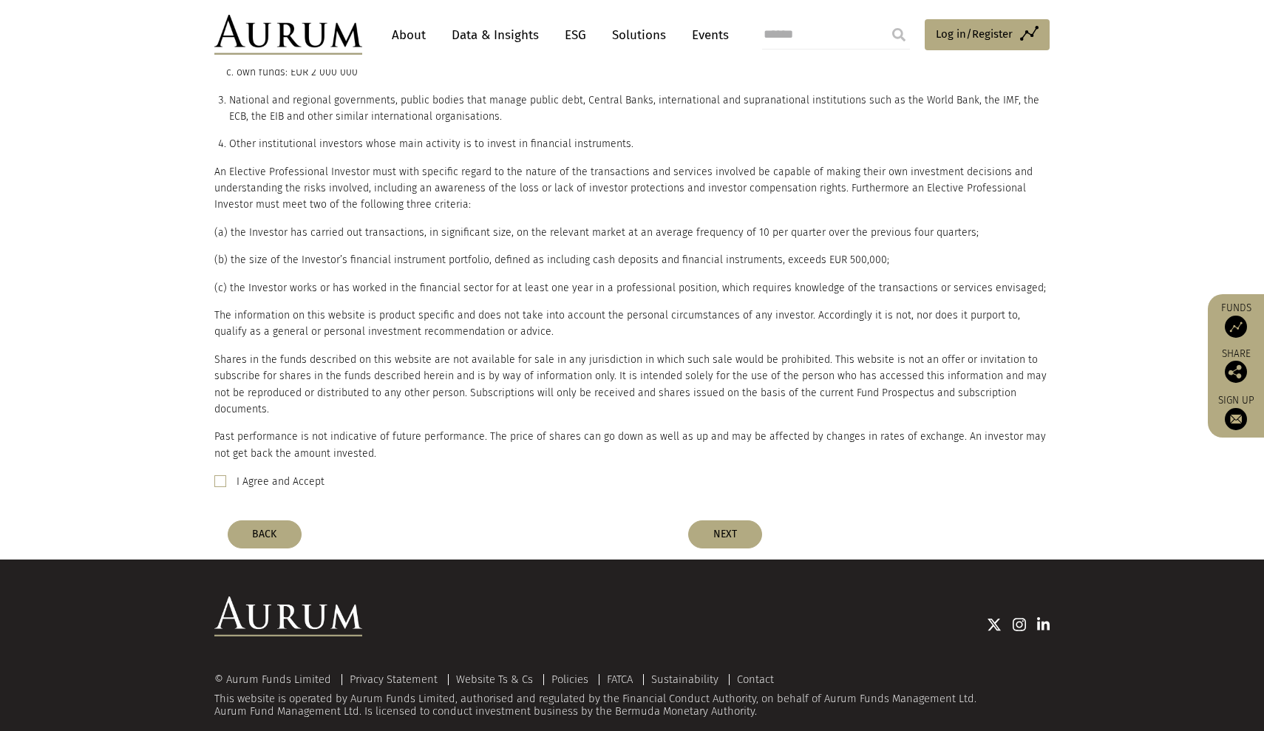
click at [290, 473] on label "I Agree and Accept" at bounding box center [281, 482] width 88 height 18
click at [738, 520] on button "NEXT" at bounding box center [725, 534] width 74 height 28
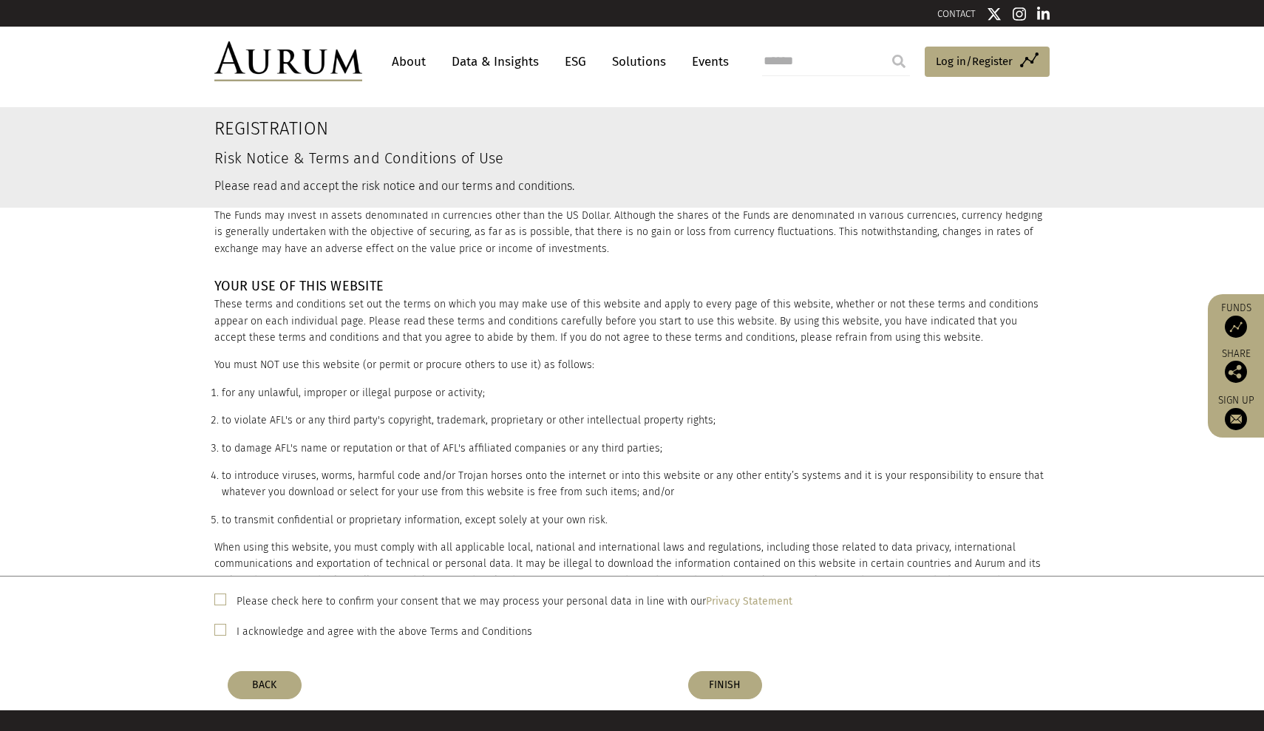
scroll to position [1063, 0]
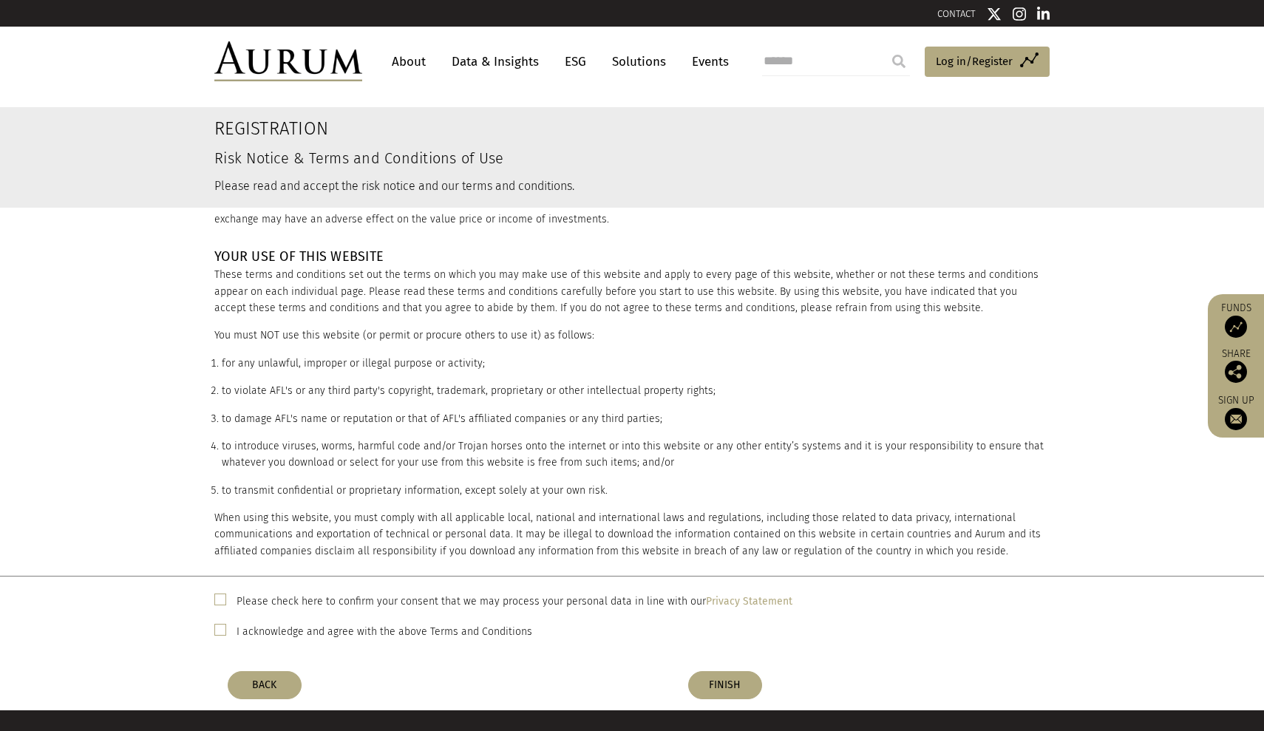
click at [579, 597] on label "Please check here to confirm your consent that we may process your personal dat…" at bounding box center [515, 602] width 556 height 18
click at [497, 632] on label "I acknowledge and agree with the above Terms and Conditions" at bounding box center [385, 632] width 296 height 18
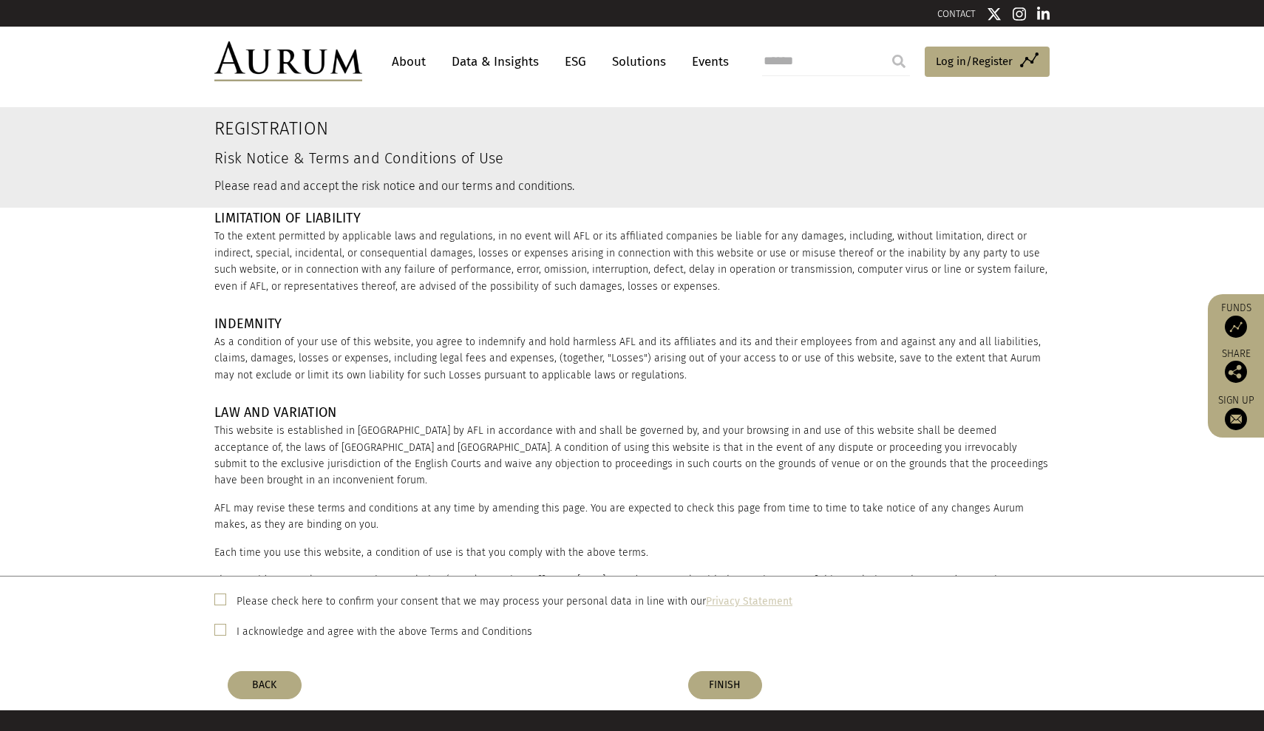
scroll to position [1876, 0]
click at [723, 685] on button "FINISH" at bounding box center [725, 685] width 74 height 28
click at [719, 676] on button "FINISH" at bounding box center [725, 685] width 74 height 28
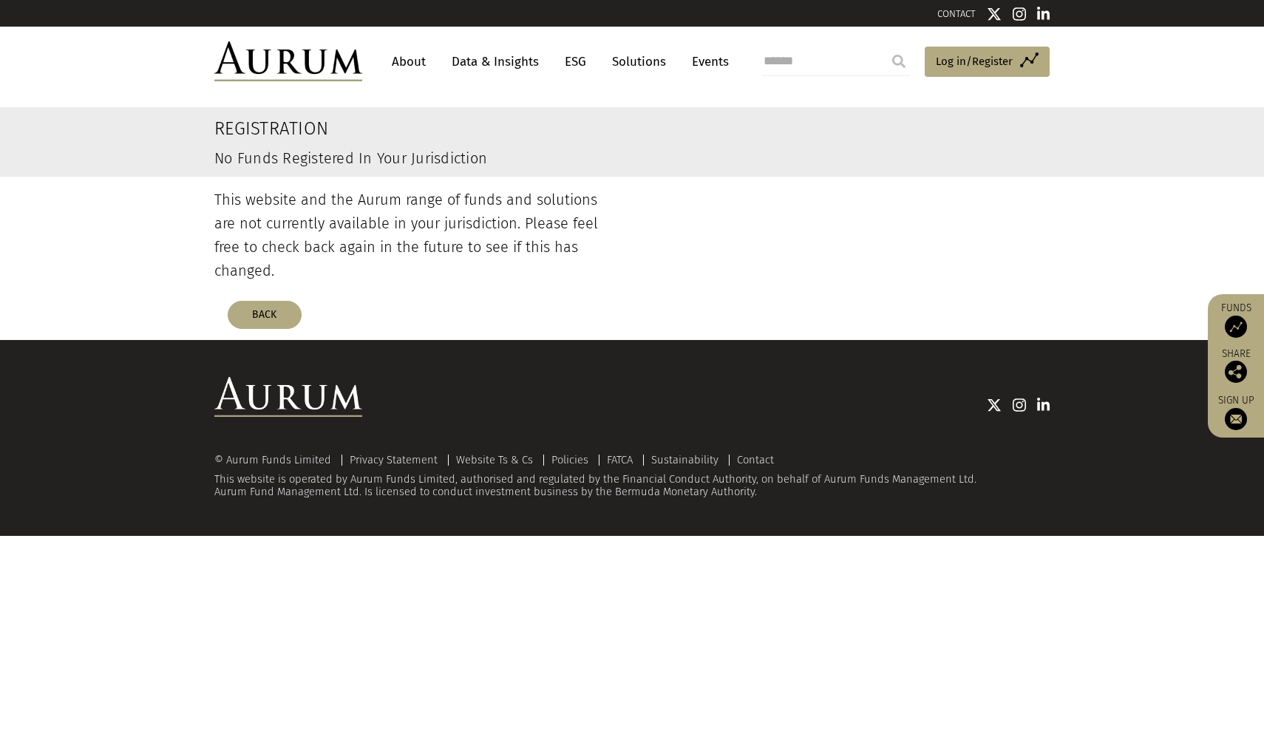
click at [508, 251] on p "This website and the Aurum range of funds and solutions are not currently avail…" at bounding box center [417, 235] width 407 height 95
click at [974, 61] on span "Log in/Register" at bounding box center [974, 61] width 77 height 18
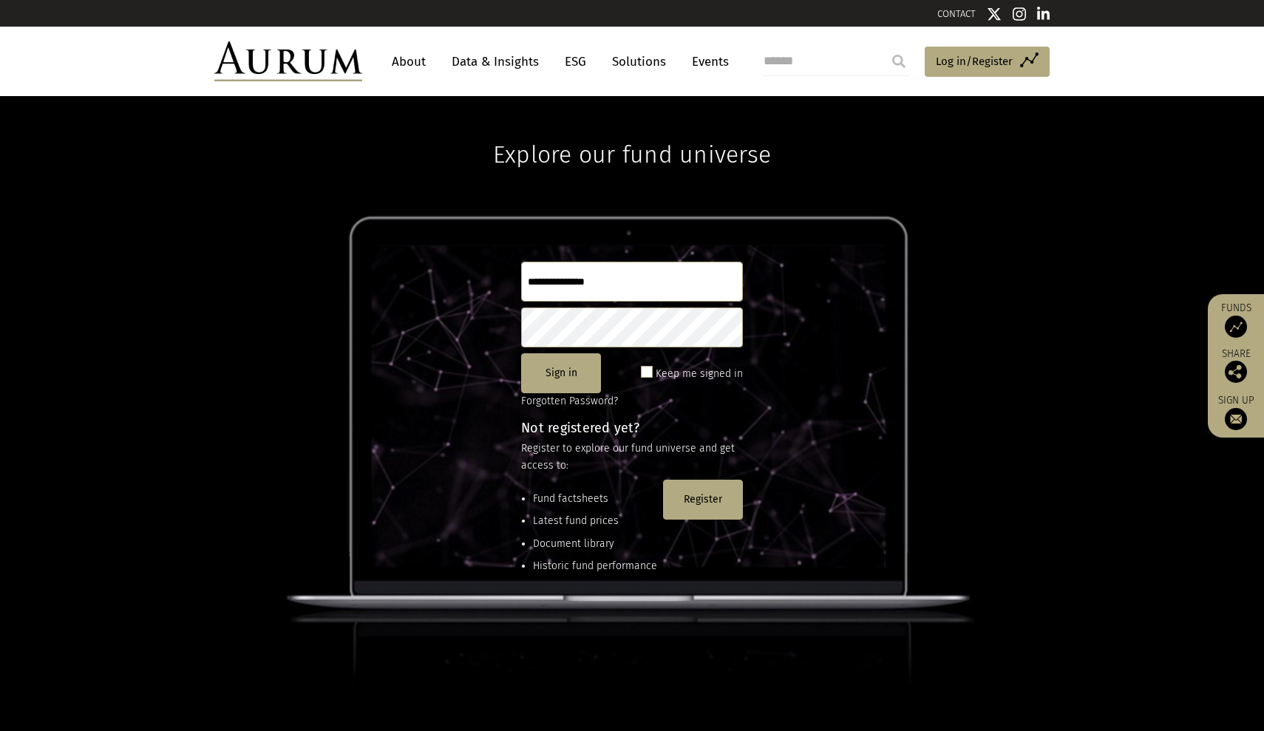
click at [417, 73] on link "About" at bounding box center [408, 61] width 49 height 27
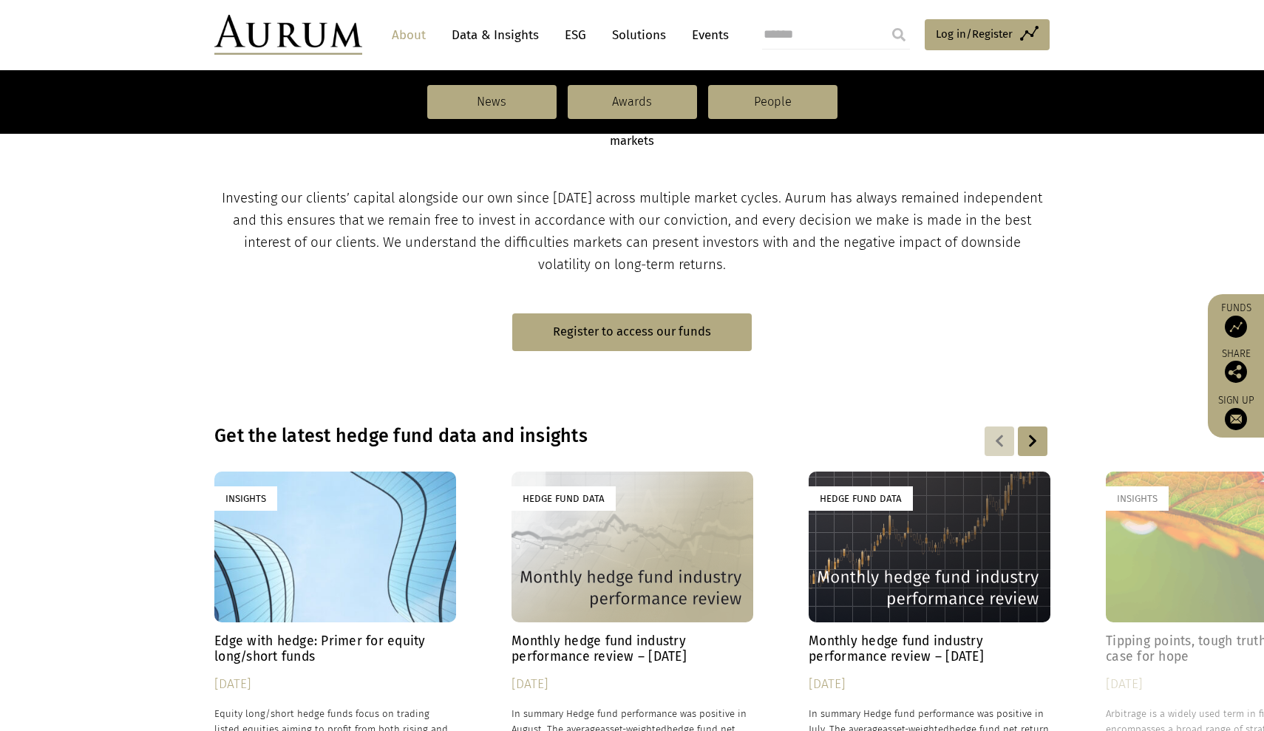
scroll to position [774, 0]
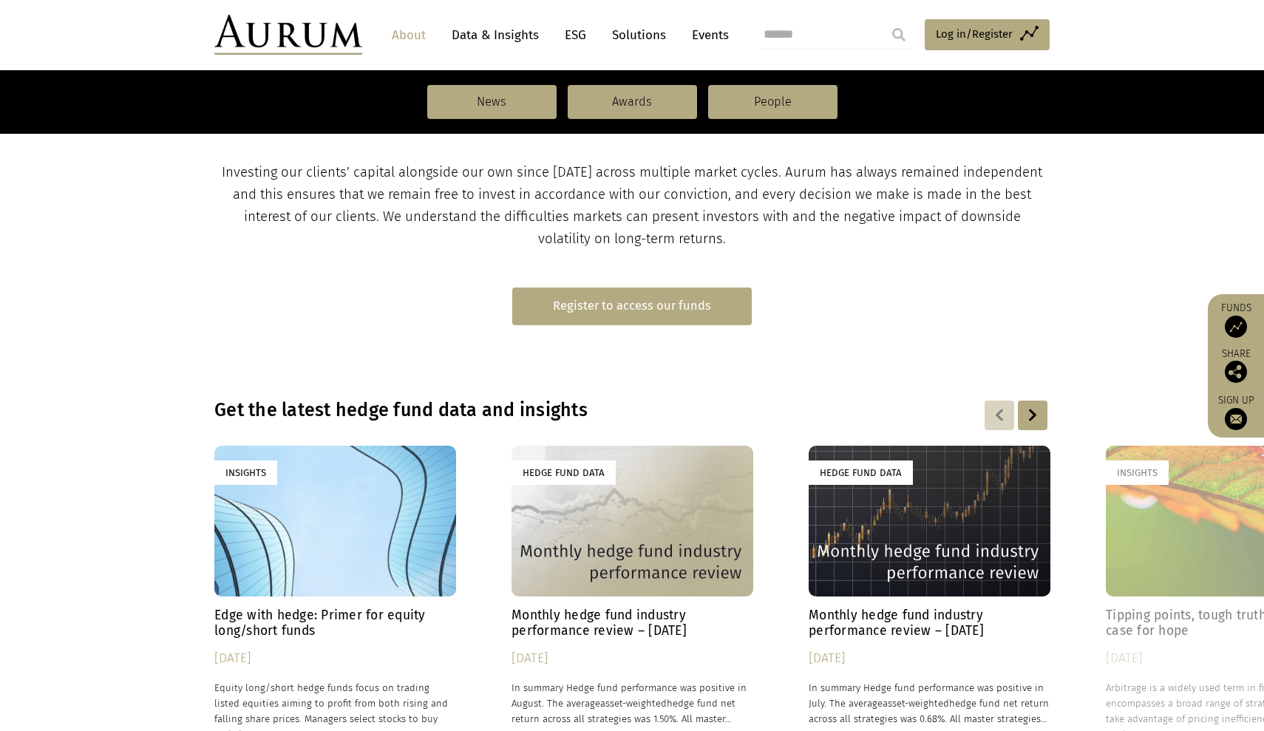
click at [594, 288] on link "Register to access our funds" at bounding box center [632, 307] width 240 height 38
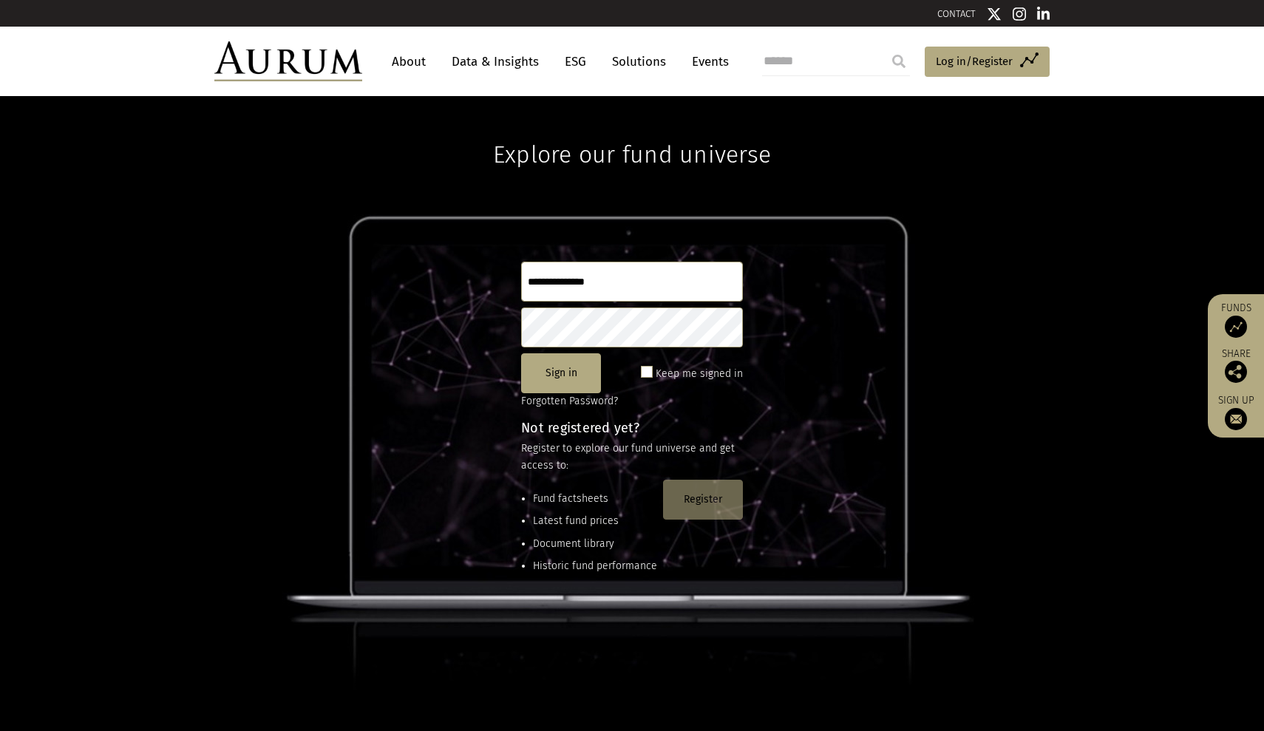
click at [685, 506] on button "Register" at bounding box center [703, 500] width 80 height 40
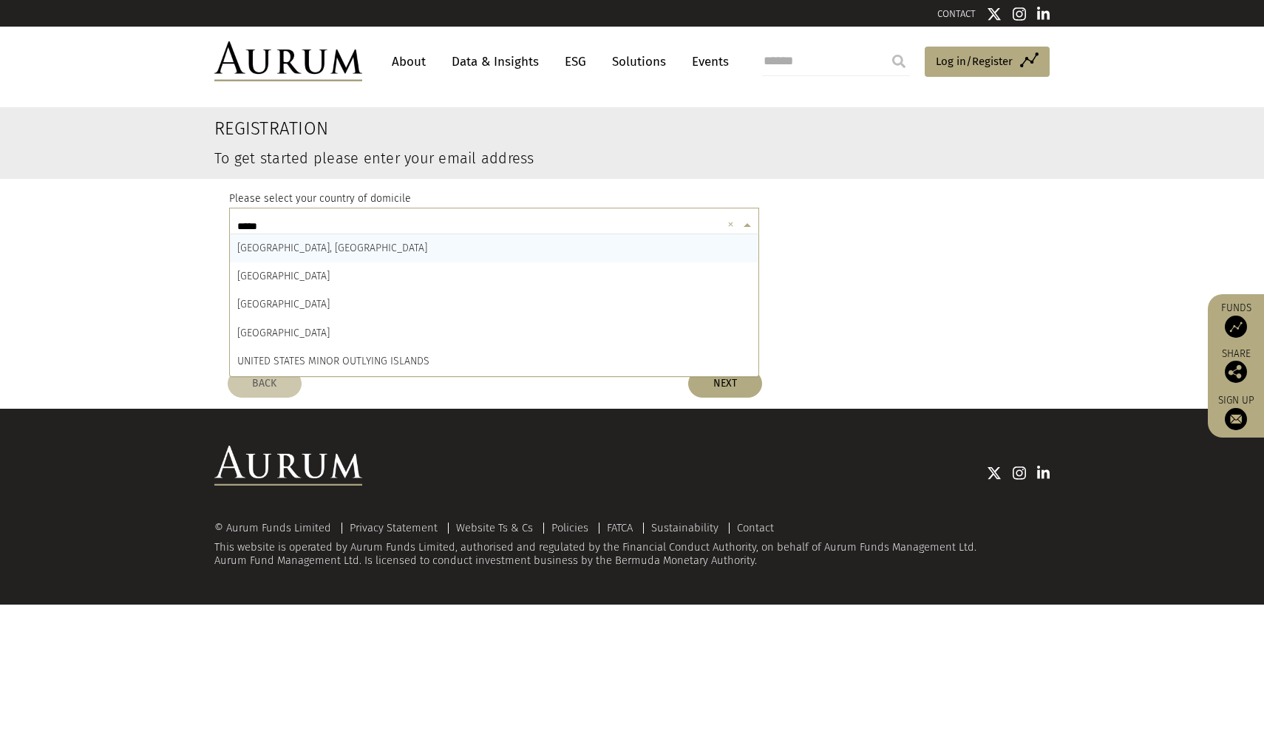
type input "******"
click at [457, 307] on div "[GEOGRAPHIC_DATA]" at bounding box center [494, 305] width 529 height 28
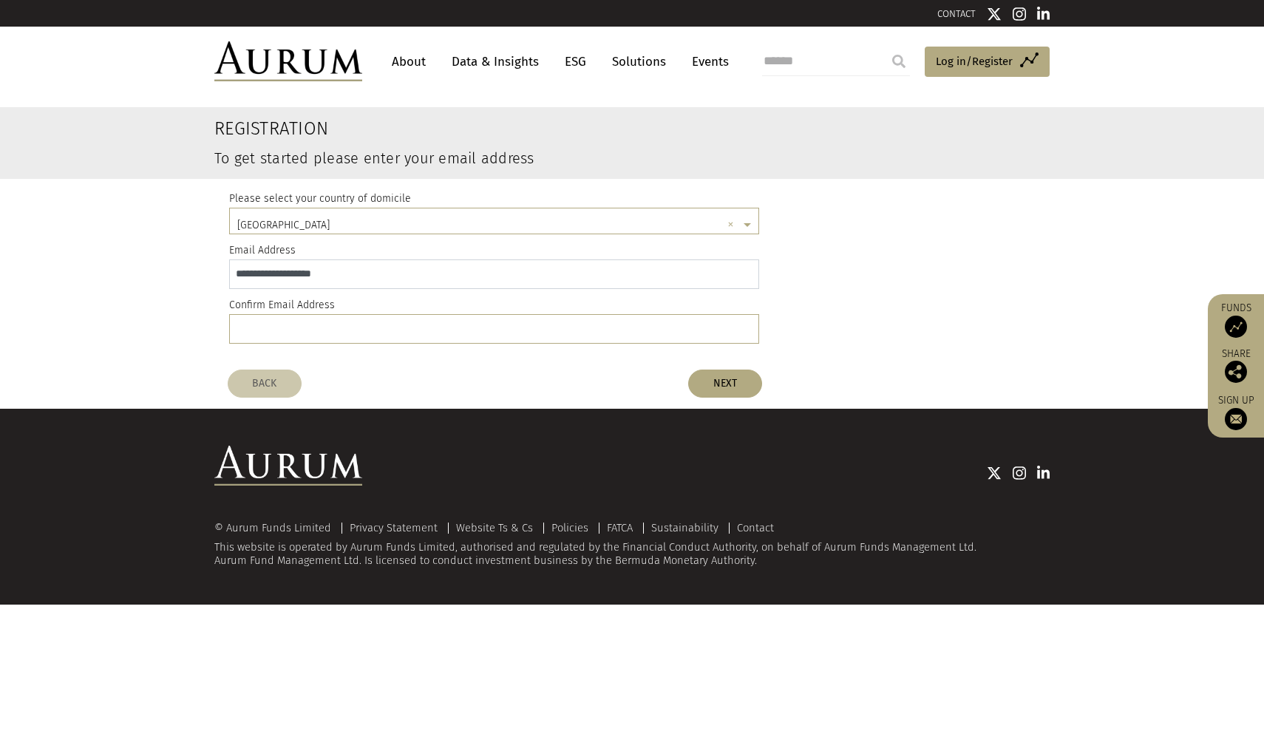
type input "**********"
click at [714, 384] on button "NEXT" at bounding box center [725, 384] width 74 height 28
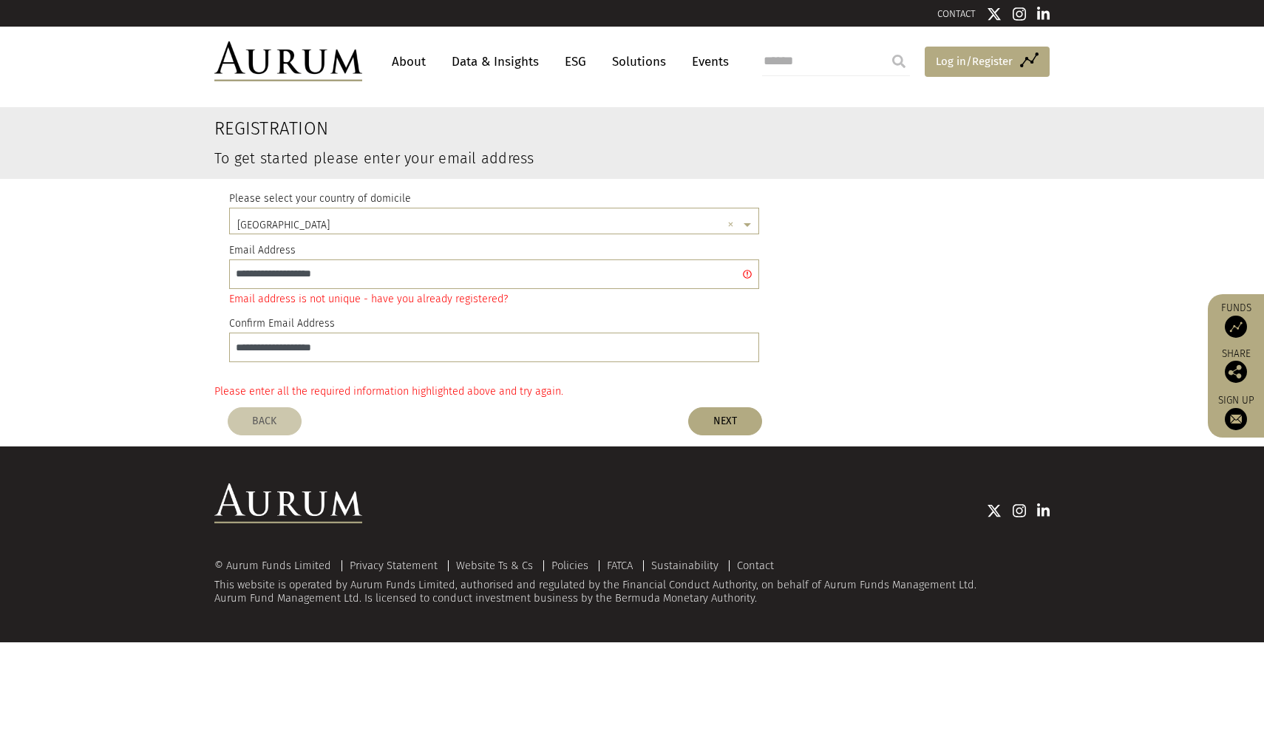
click at [965, 58] on span "Log in/Register" at bounding box center [974, 61] width 77 height 18
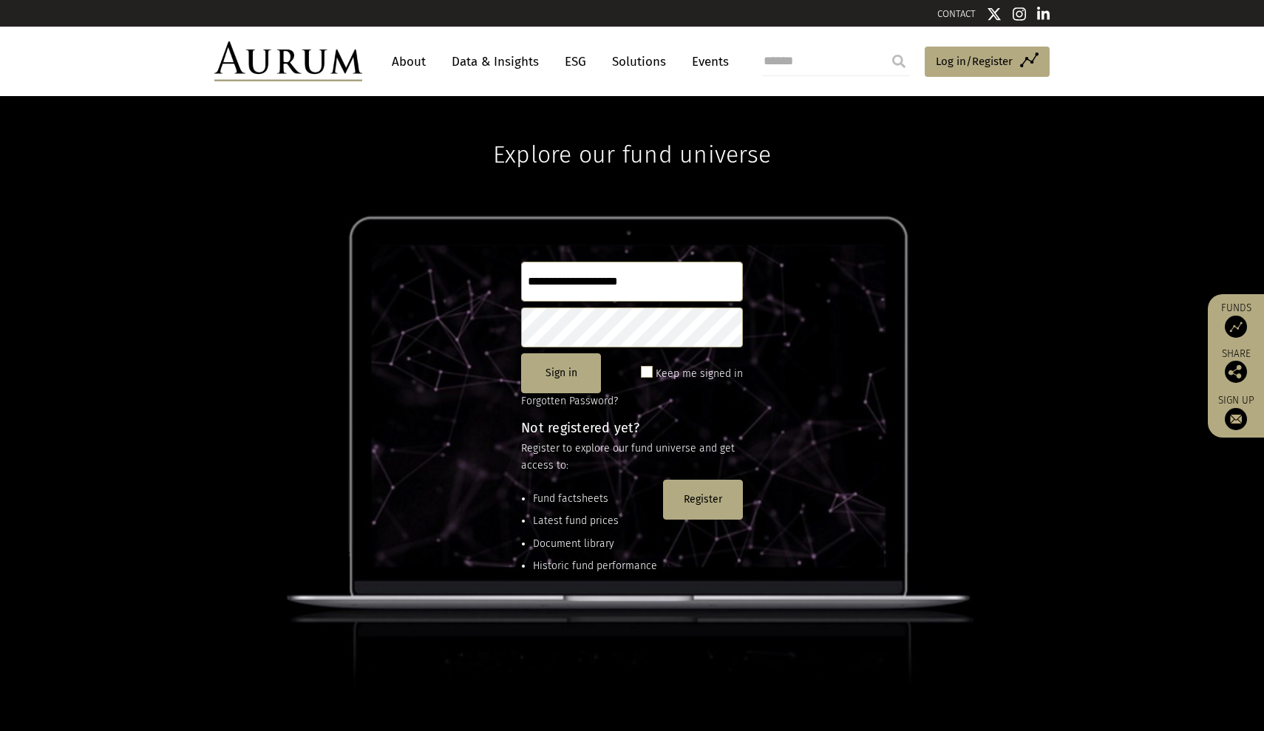
type input "**********"
click at [556, 384] on button "Sign in" at bounding box center [561, 373] width 80 height 40
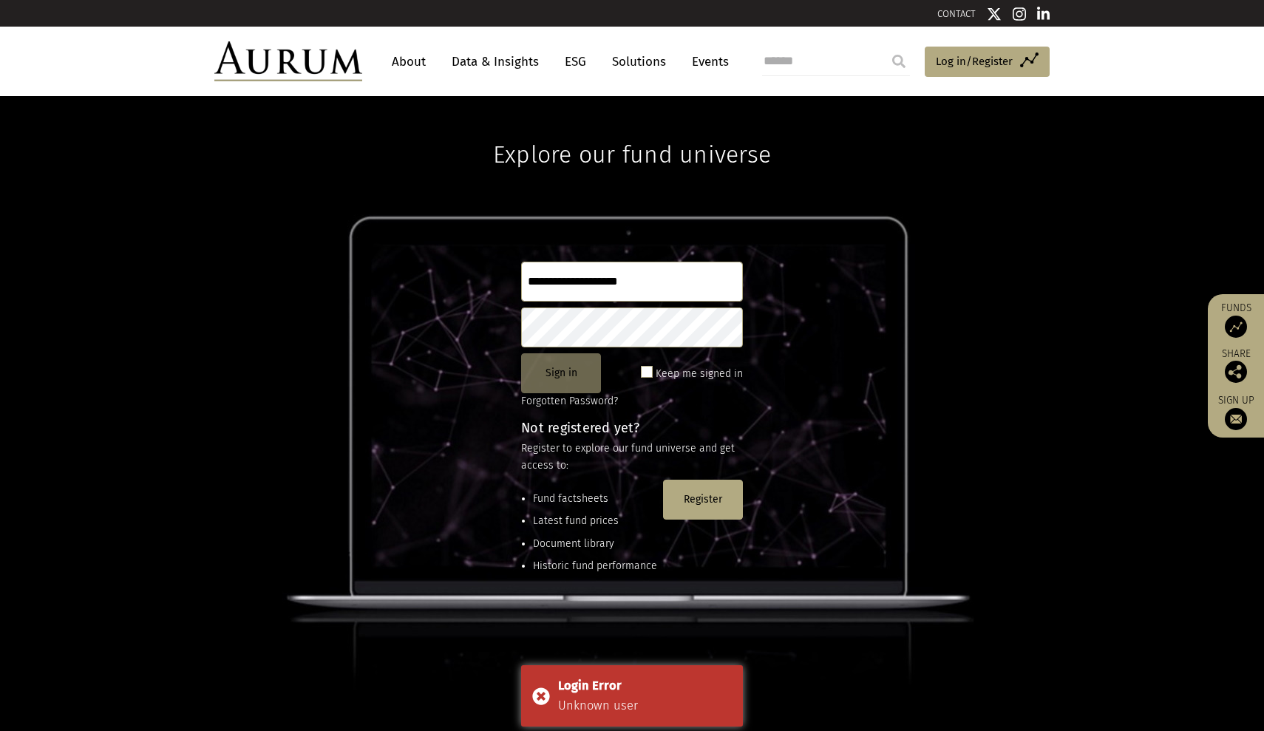
click at [556, 384] on button "Sign in" at bounding box center [561, 373] width 80 height 40
click at [489, 334] on div "**********" at bounding box center [632, 413] width 1264 height 635
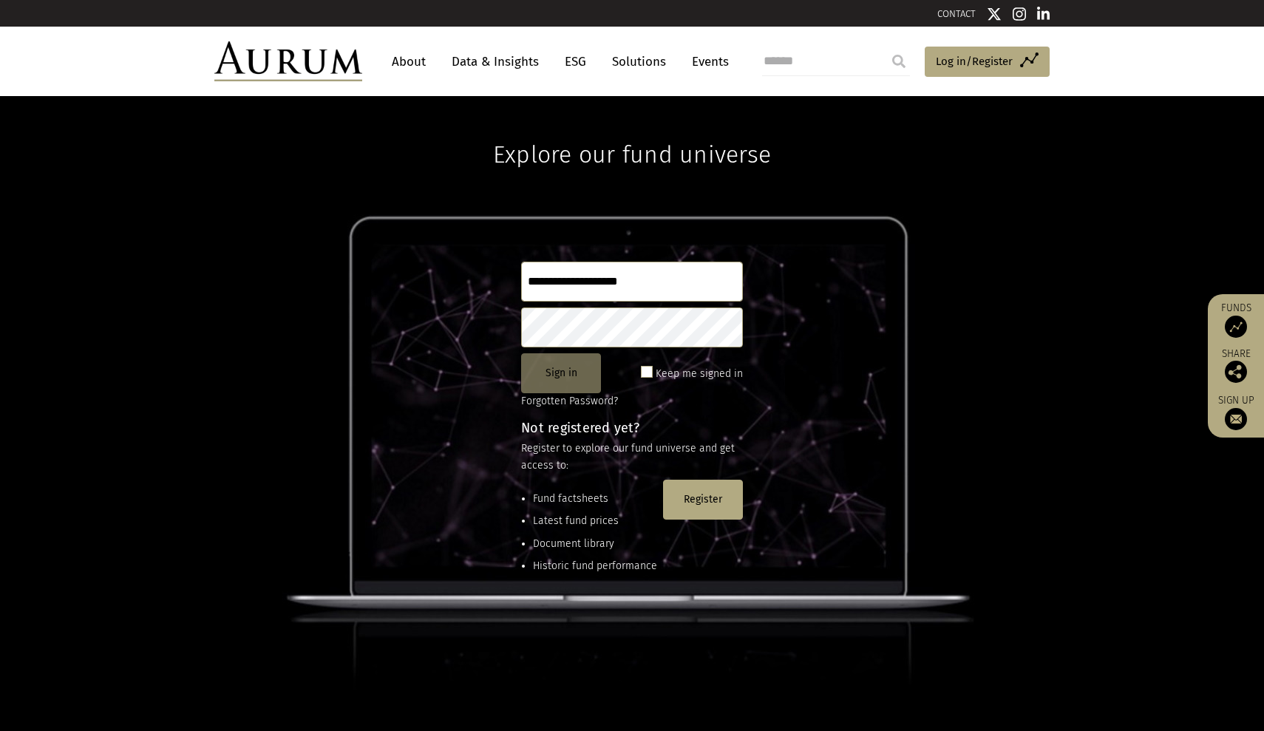
click at [539, 375] on button "Sign in" at bounding box center [561, 373] width 80 height 40
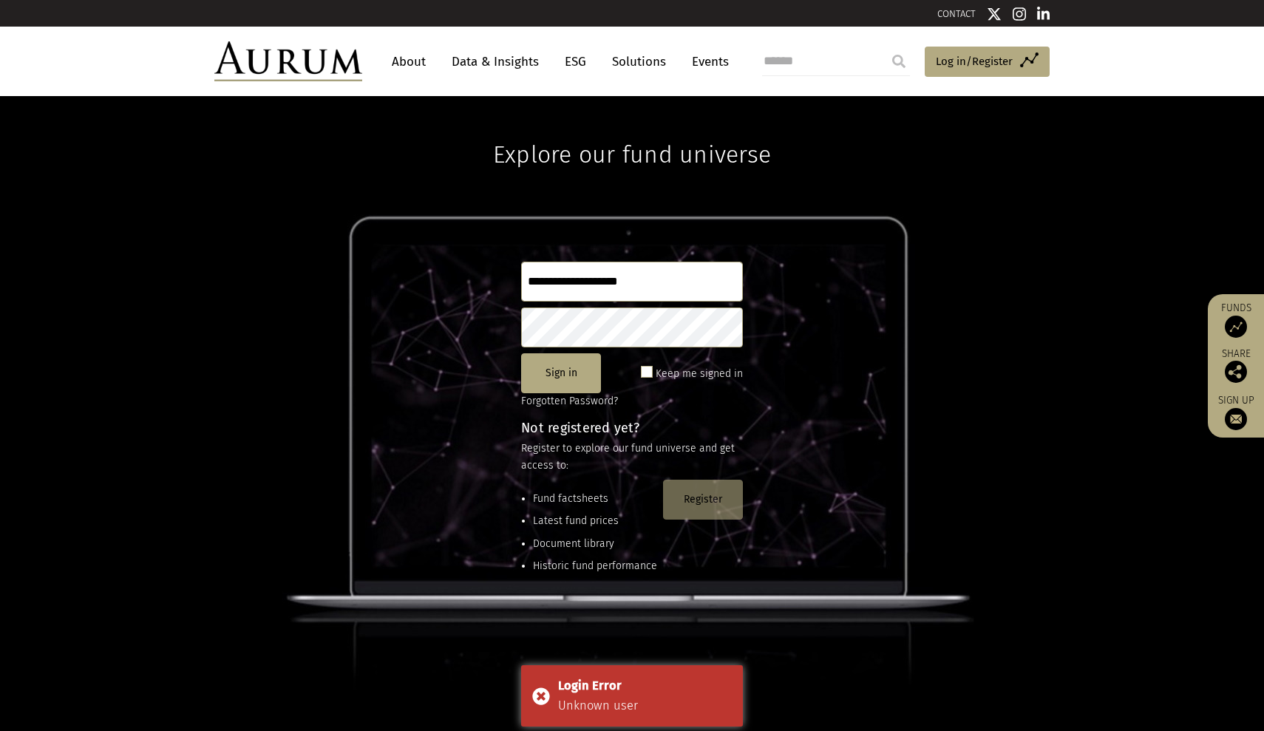
click at [688, 500] on button "Register" at bounding box center [703, 500] width 80 height 40
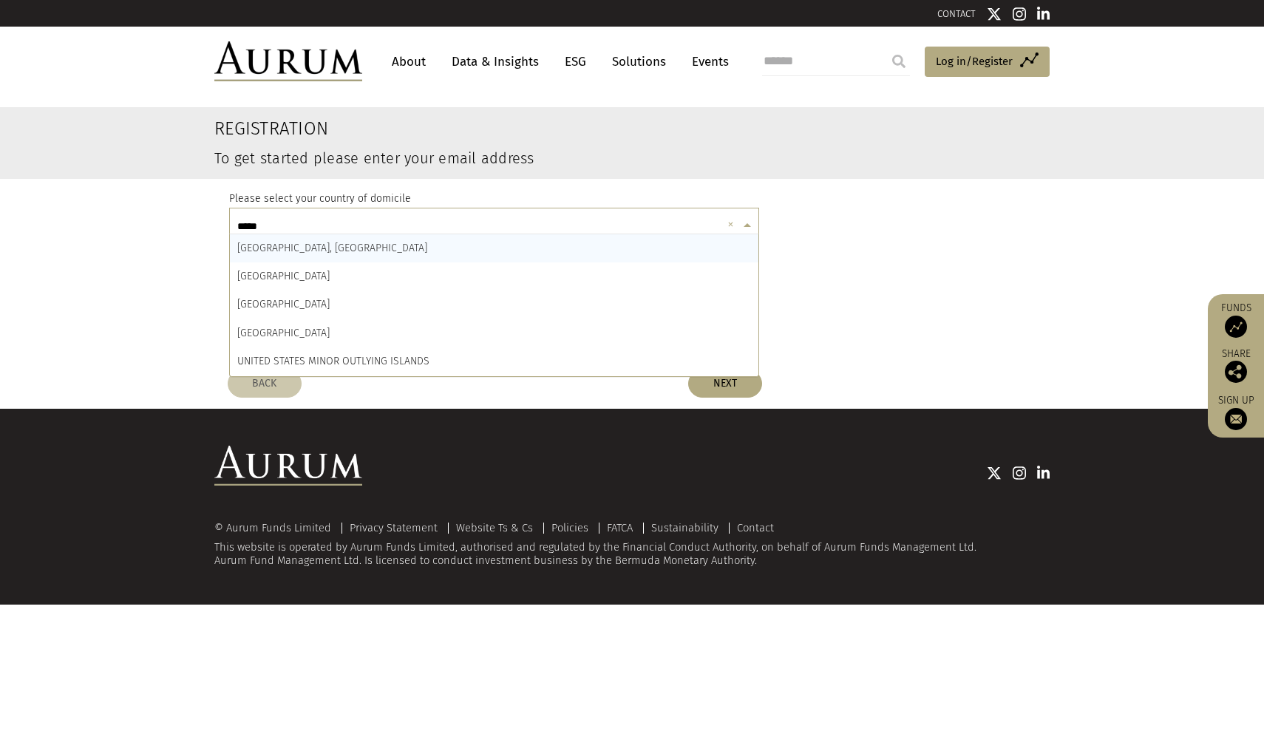
type input "******"
click at [424, 295] on div "UNITED KINGDOM" at bounding box center [494, 305] width 529 height 28
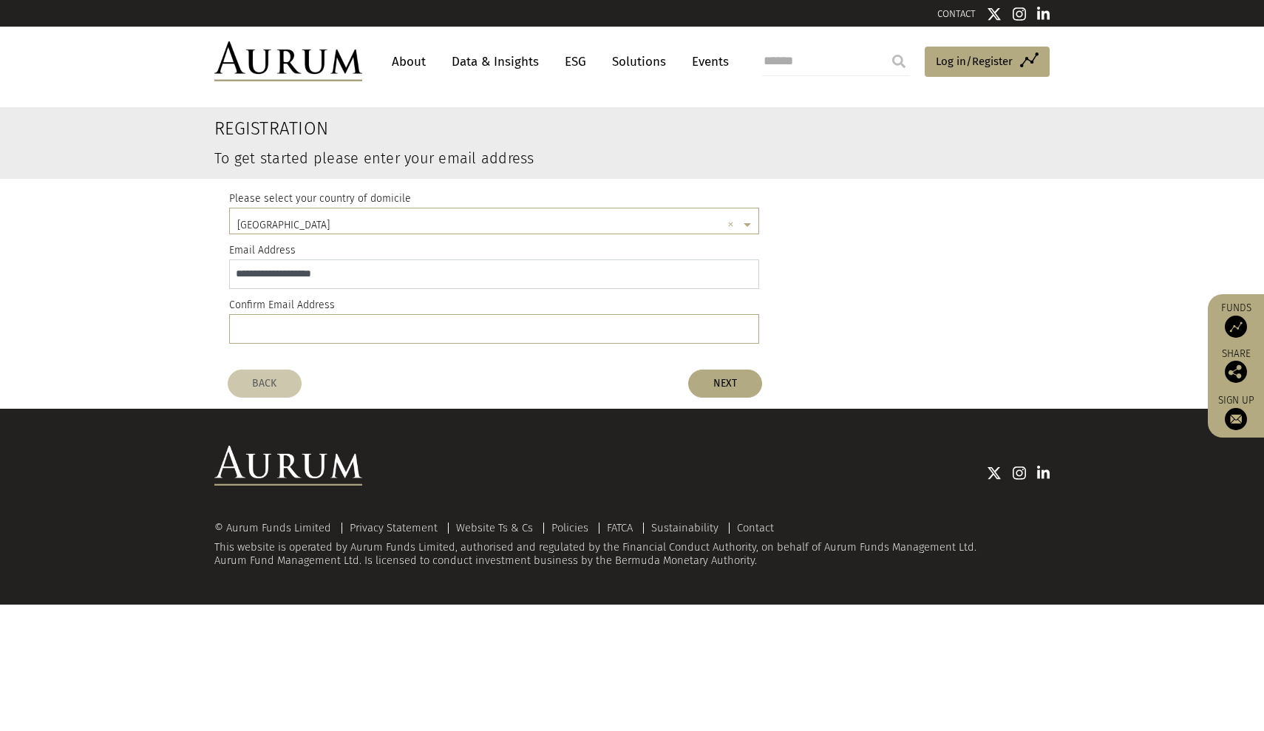
type input "**********"
click at [742, 390] on button "NEXT" at bounding box center [725, 384] width 74 height 28
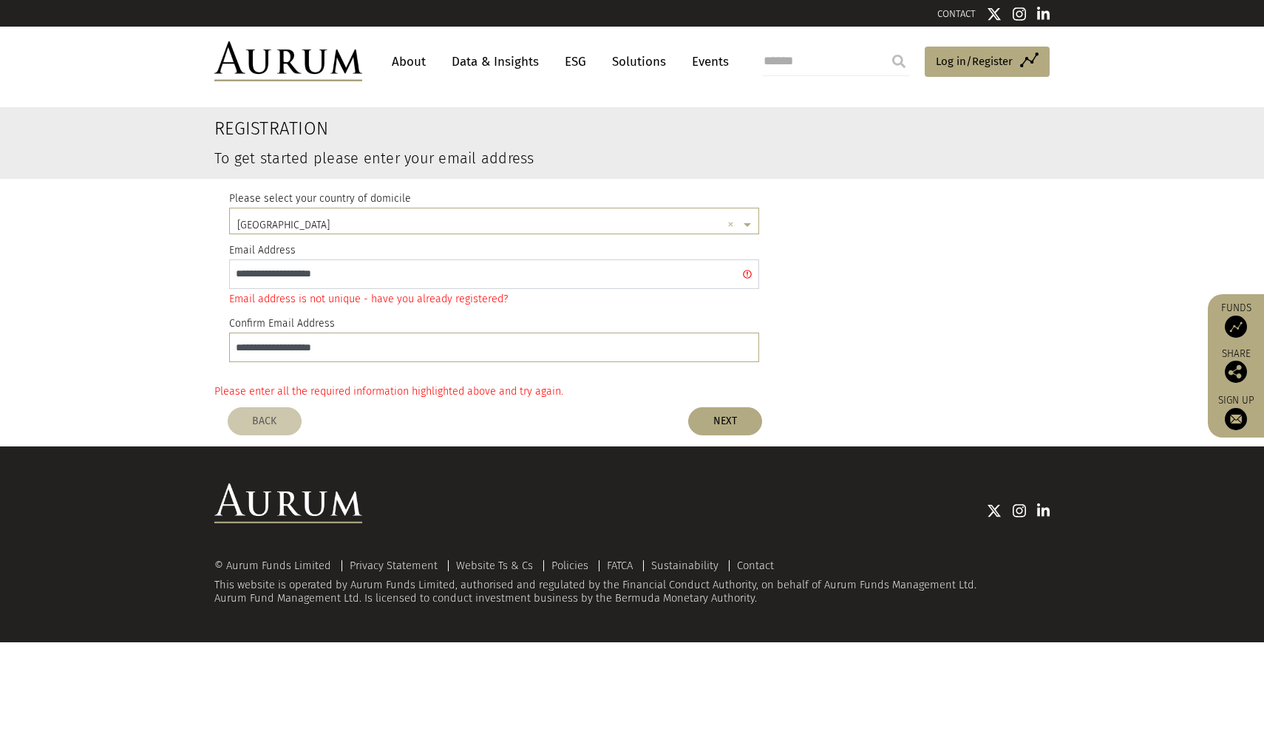
click at [750, 276] on input "**********" at bounding box center [494, 274] width 530 height 30
click at [573, 58] on link "ESG" at bounding box center [575, 61] width 36 height 27
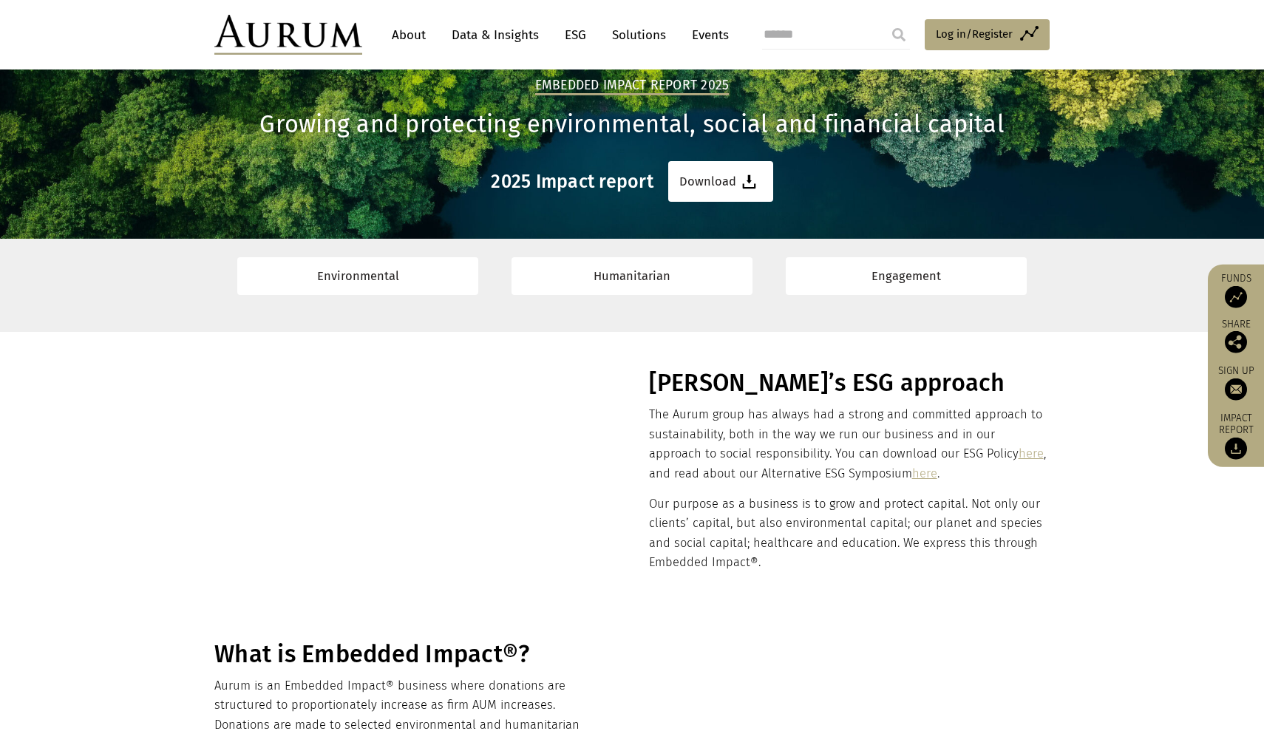
scroll to position [57, 0]
click at [444, 279] on link "Environmental" at bounding box center [357, 276] width 241 height 38
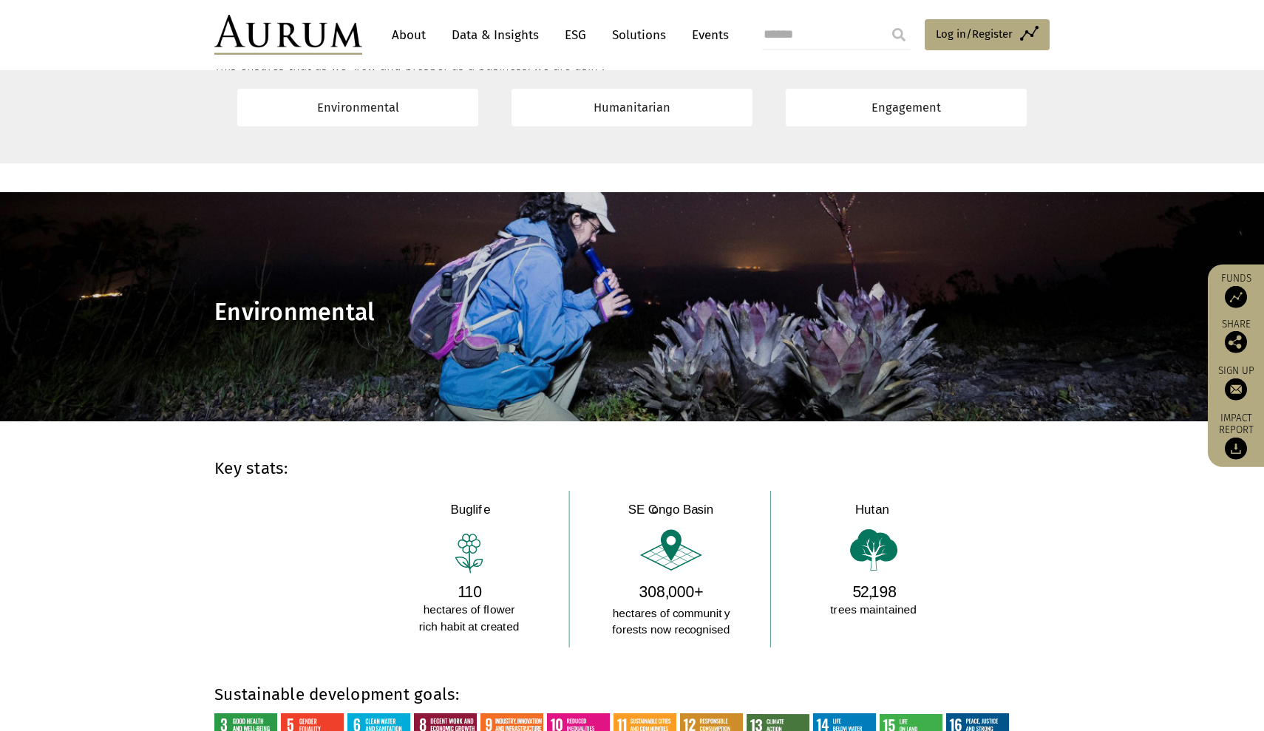
scroll to position [792, 0]
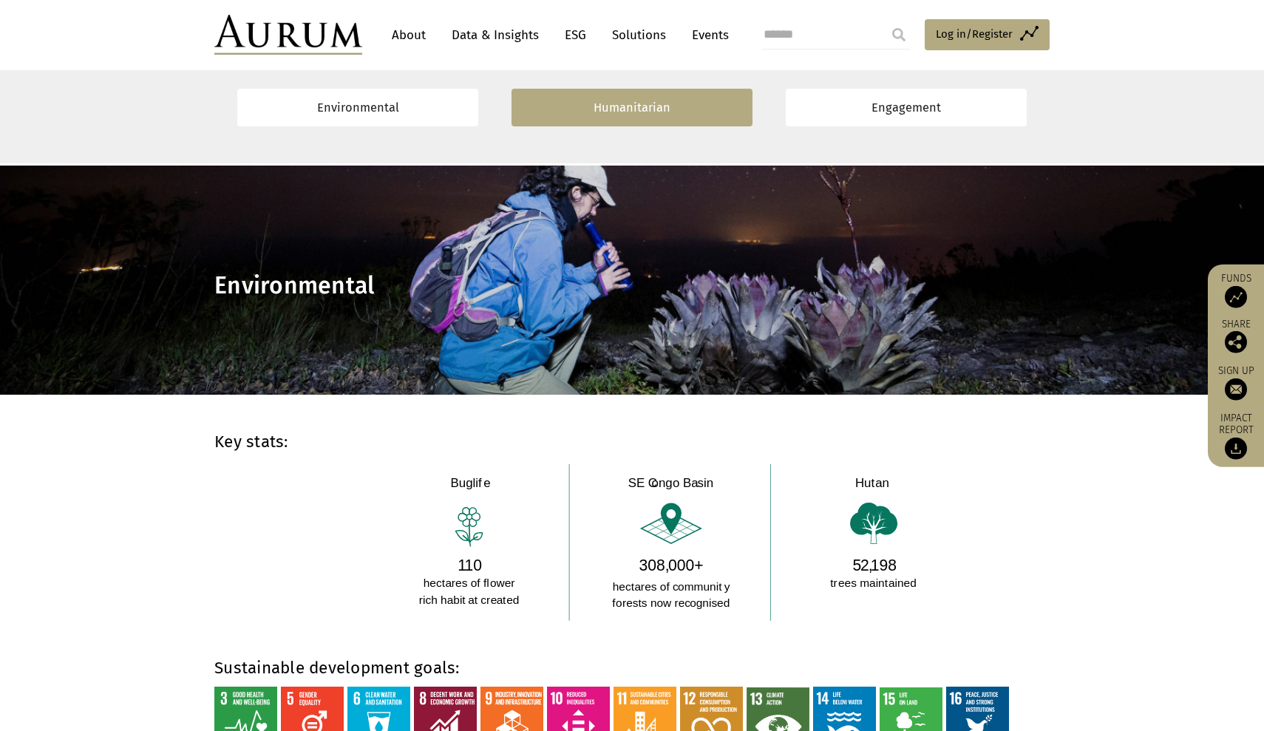
click at [707, 103] on link "Humanitarian" at bounding box center [632, 108] width 241 height 38
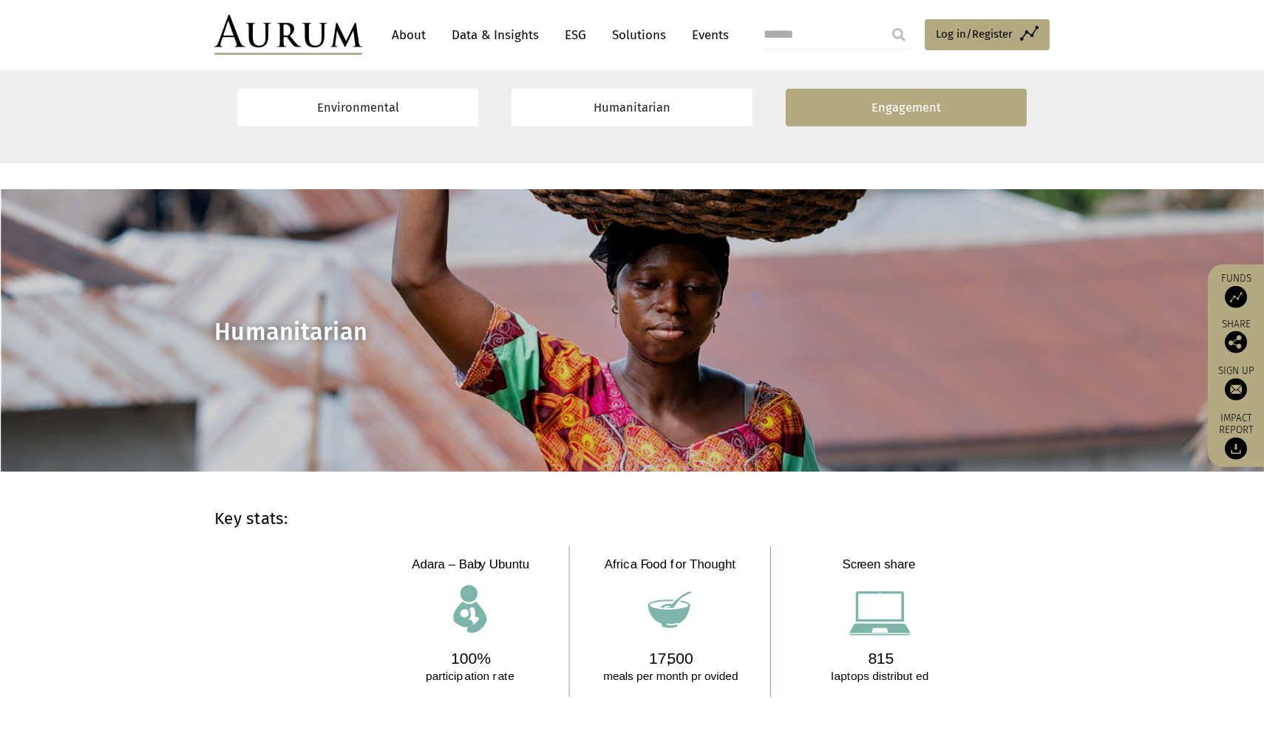
scroll to position [3786, 0]
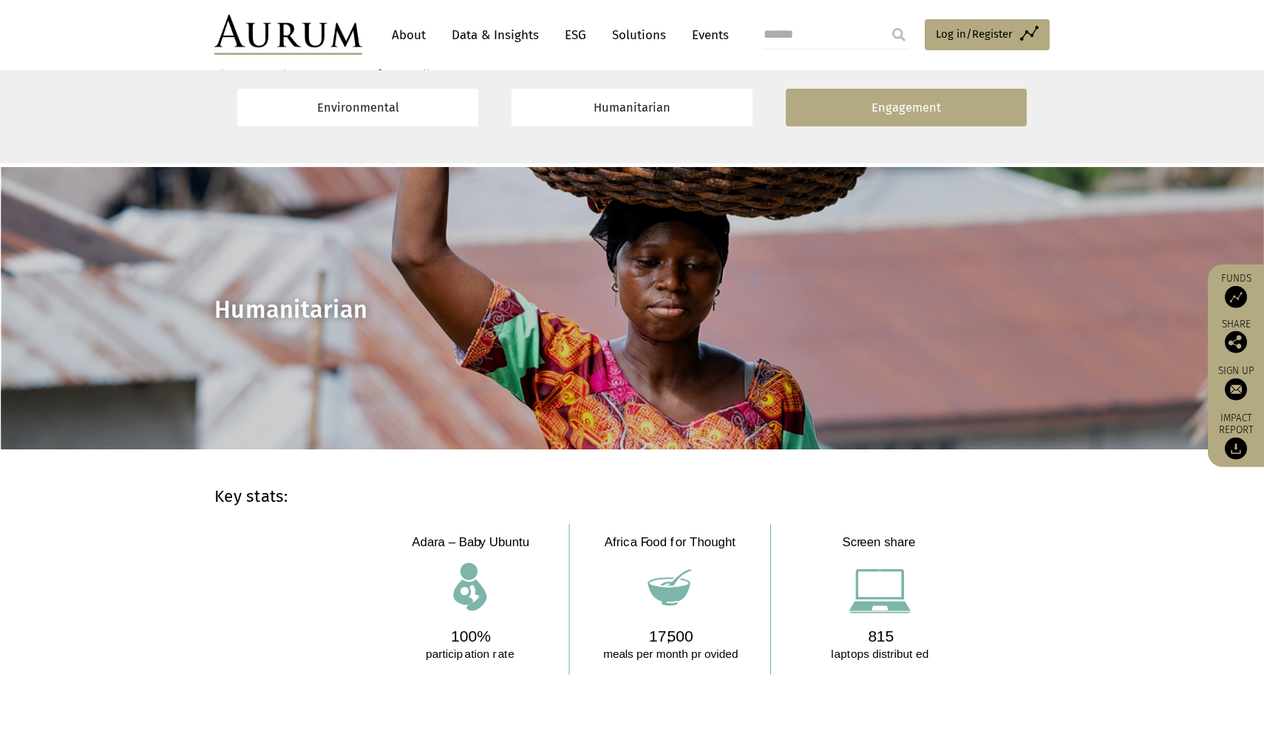
click at [874, 106] on link "Engagement" at bounding box center [906, 108] width 241 height 38
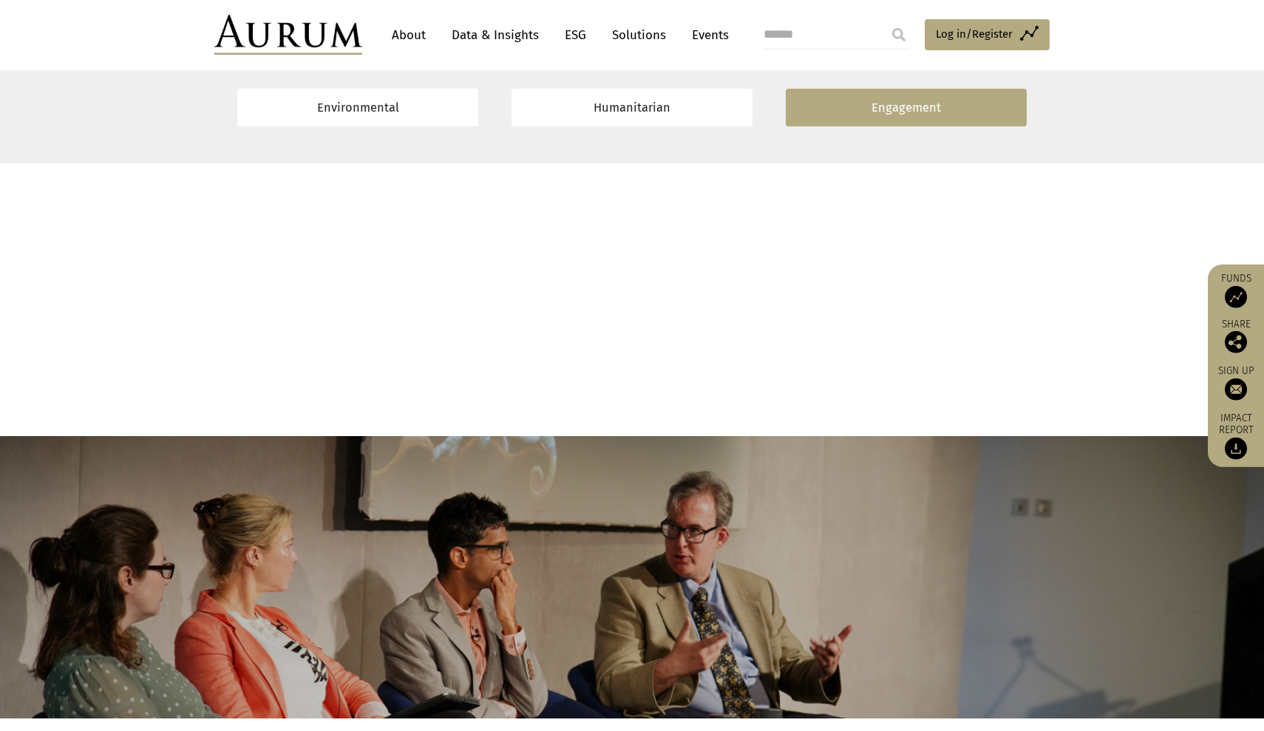
scroll to position [9399, 0]
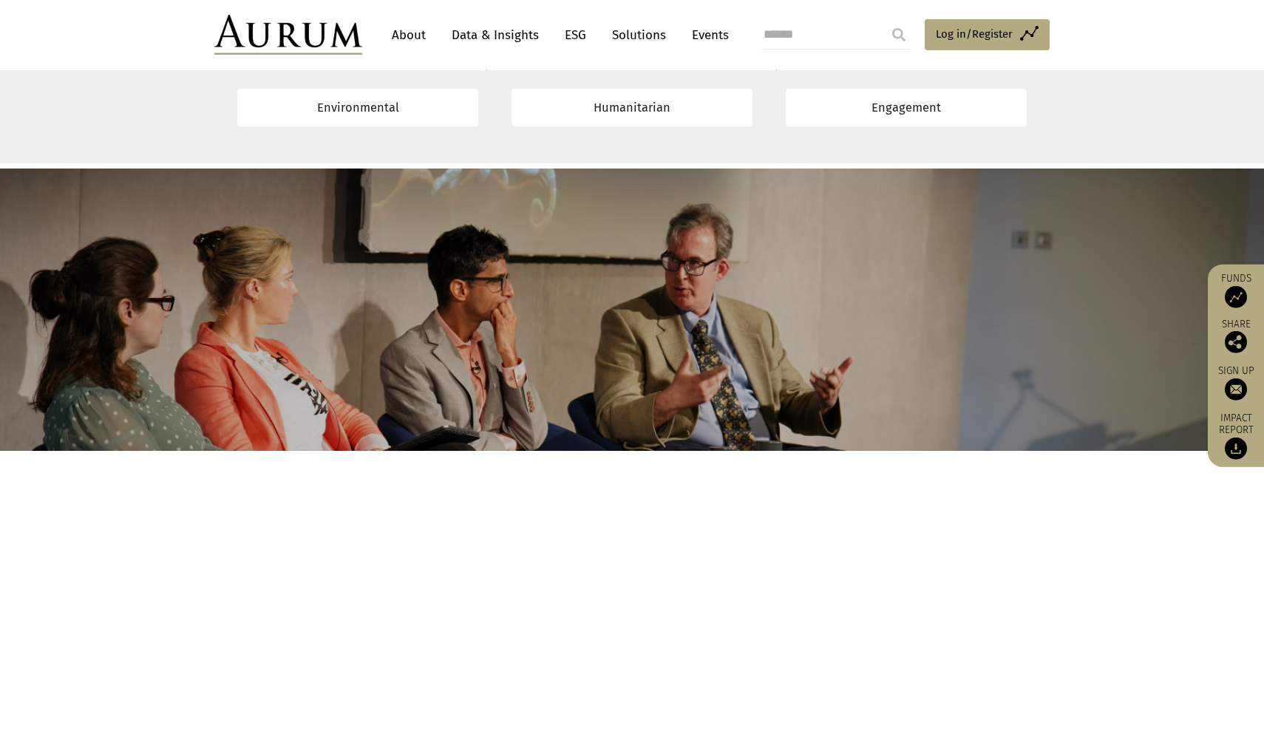
click at [406, 40] on link "About" at bounding box center [408, 34] width 49 height 27
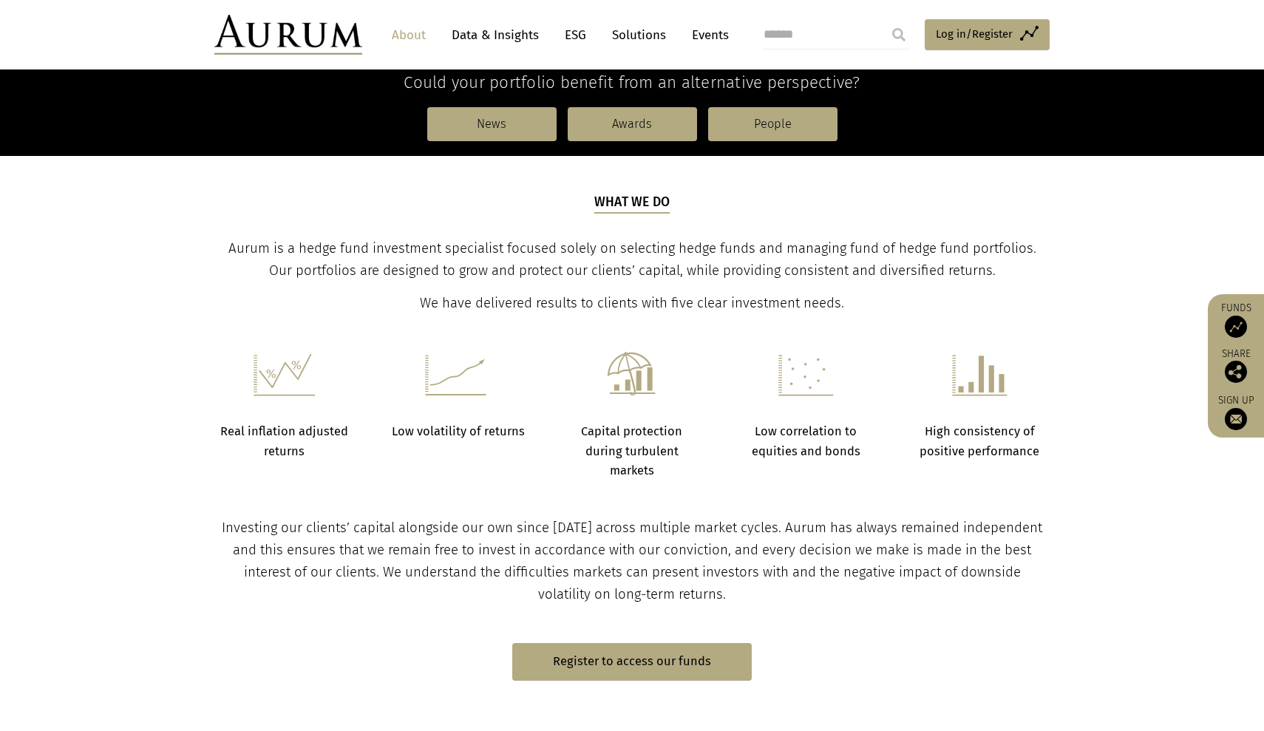
scroll to position [419, 0]
drag, startPoint x: 415, startPoint y: 424, endPoint x: 511, endPoint y: 424, distance: 95.4
click at [511, 424] on strong "Low volatility of returns" at bounding box center [458, 431] width 133 height 14
click at [489, 429] on strong "Low volatility of returns" at bounding box center [458, 431] width 133 height 14
click at [299, 430] on strong "Real inflation adjusted returns" at bounding box center [284, 440] width 128 height 33
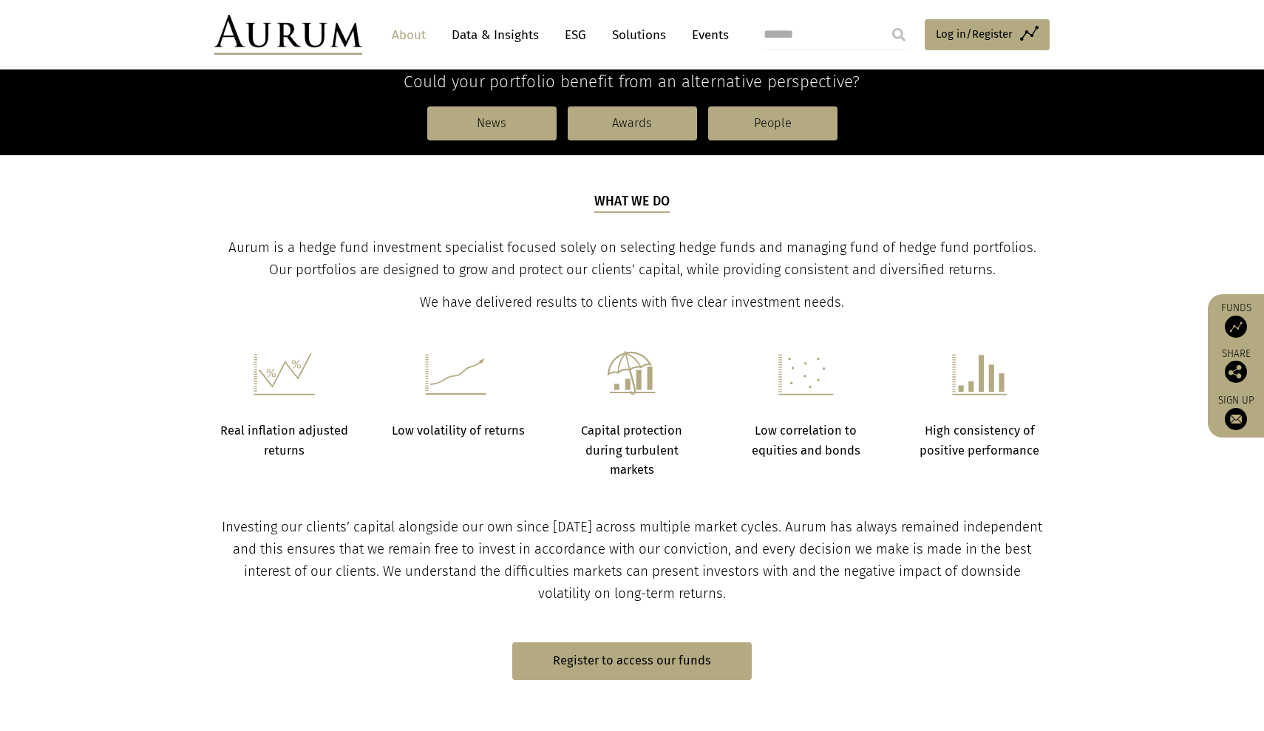
click at [653, 455] on p "Capital protection during turbulent markets" at bounding box center [632, 450] width 137 height 58
click at [812, 448] on strong "Low correlation to equities and bonds" at bounding box center [806, 440] width 109 height 33
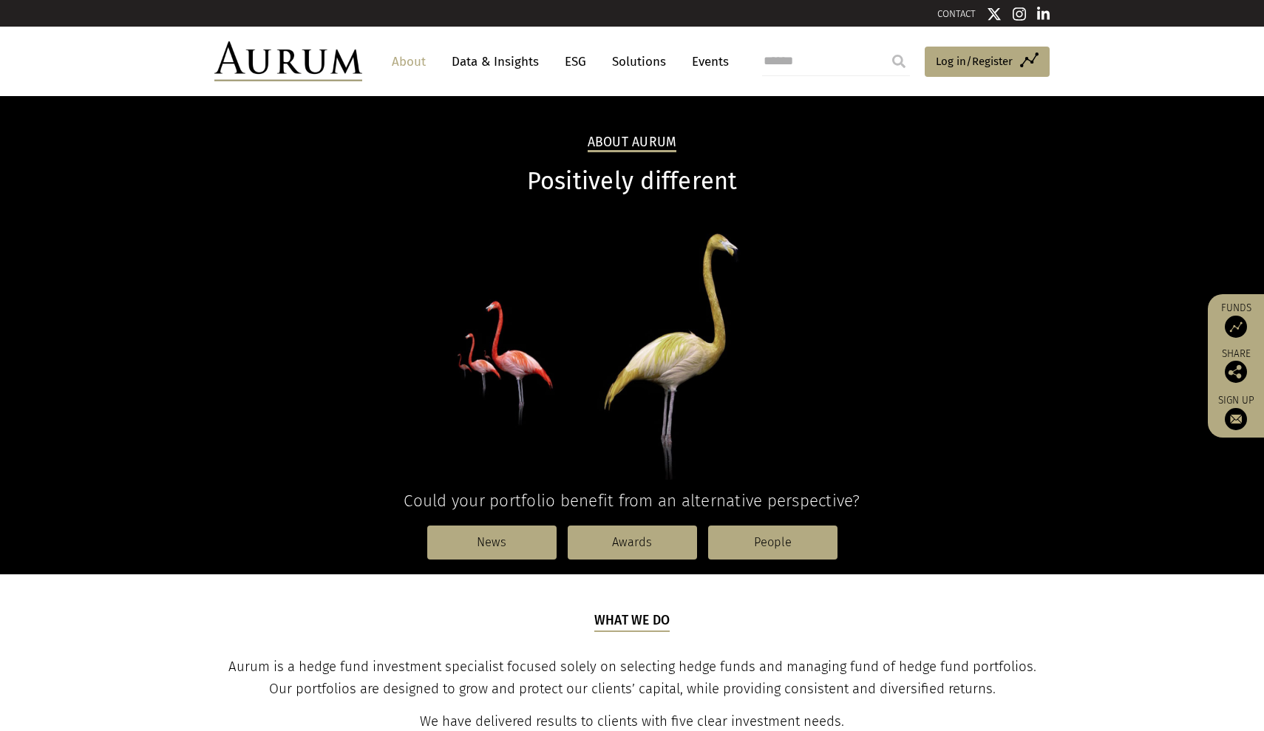
scroll to position [0, 0]
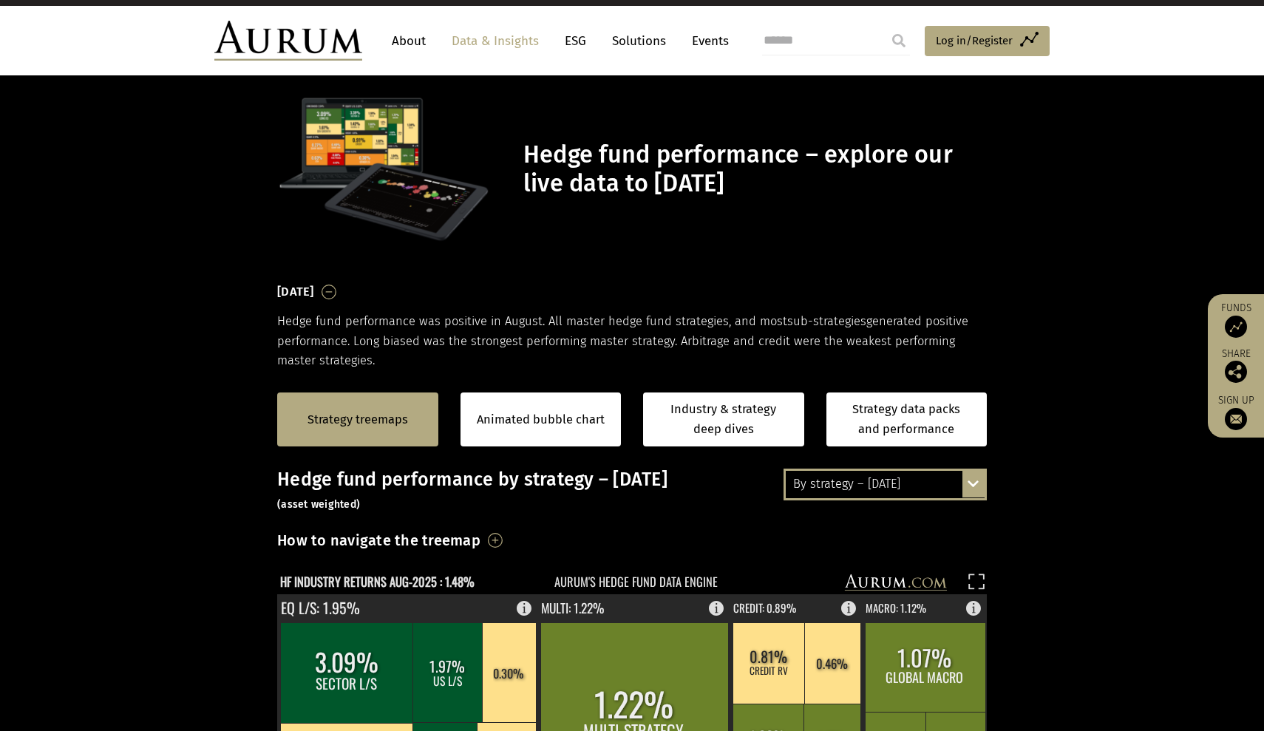
scroll to position [16, 0]
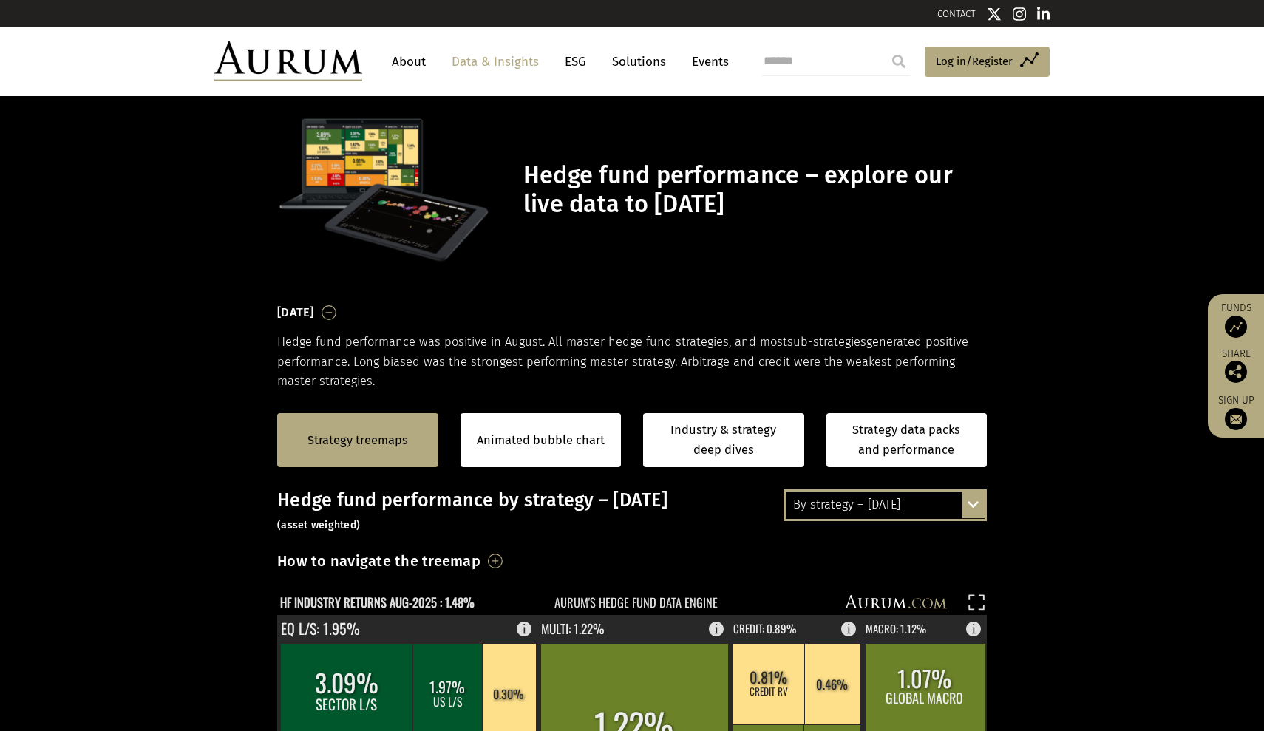
scroll to position [16, 0]
